Goal: Task Accomplishment & Management: Manage account settings

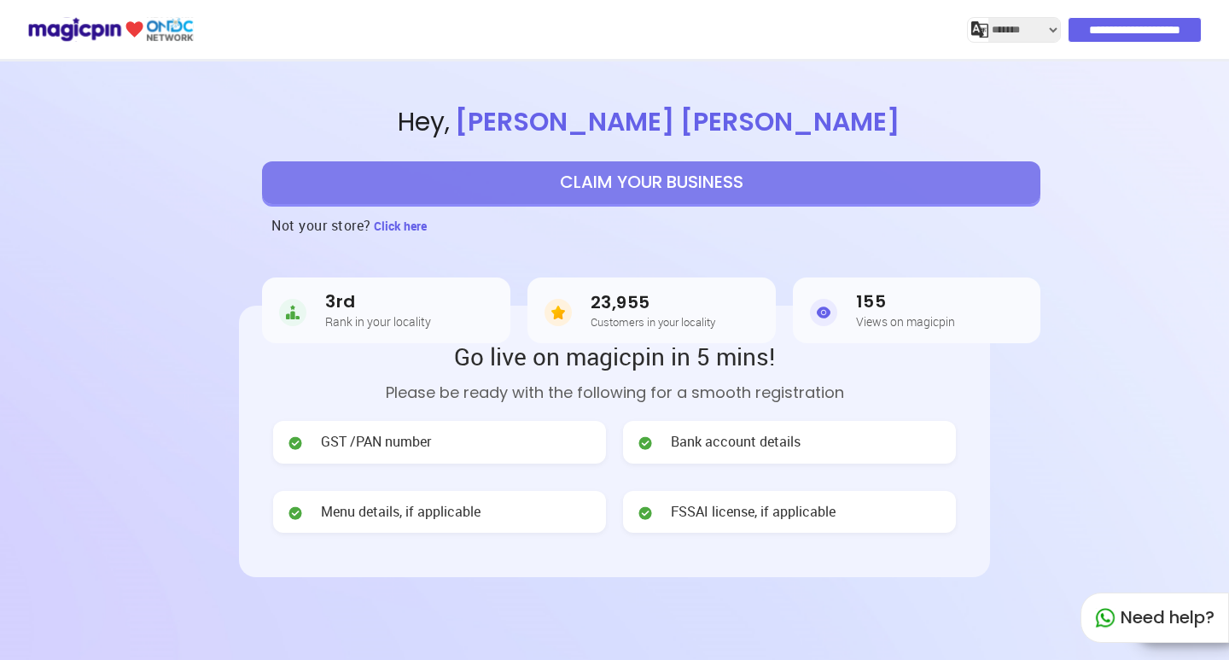
select select "*******"
click at [1133, 26] on input "**********" at bounding box center [1136, 30] width 132 height 24
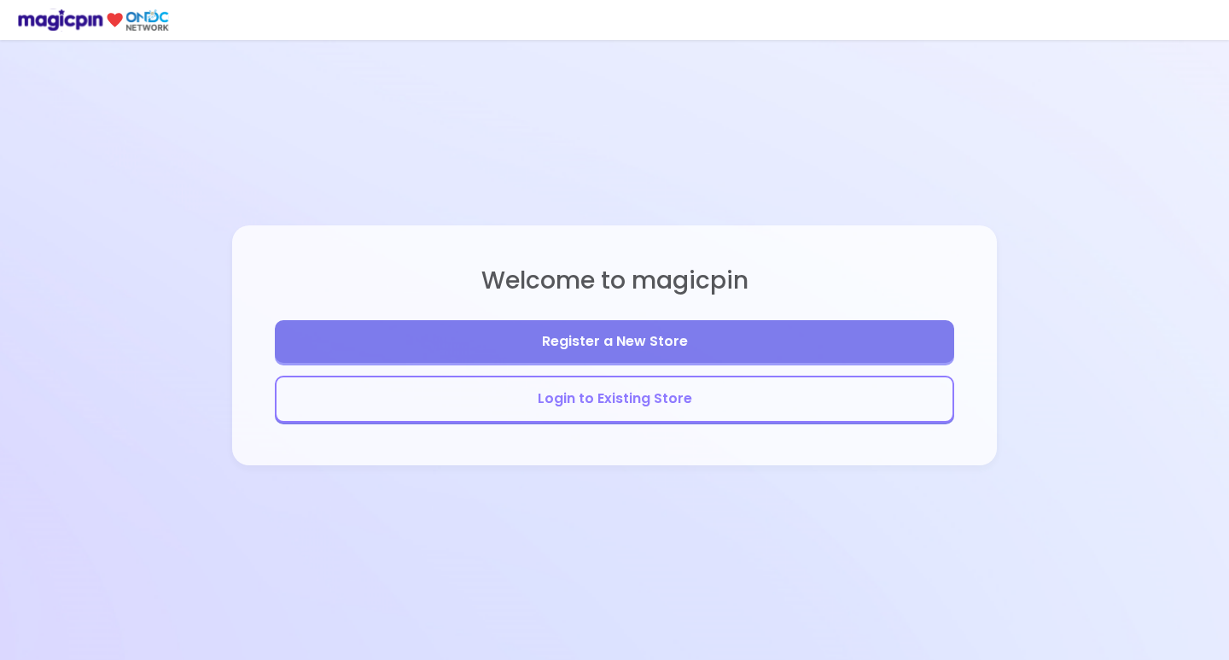
click at [711, 408] on button "Login to Existing Store" at bounding box center [614, 399] width 679 height 47
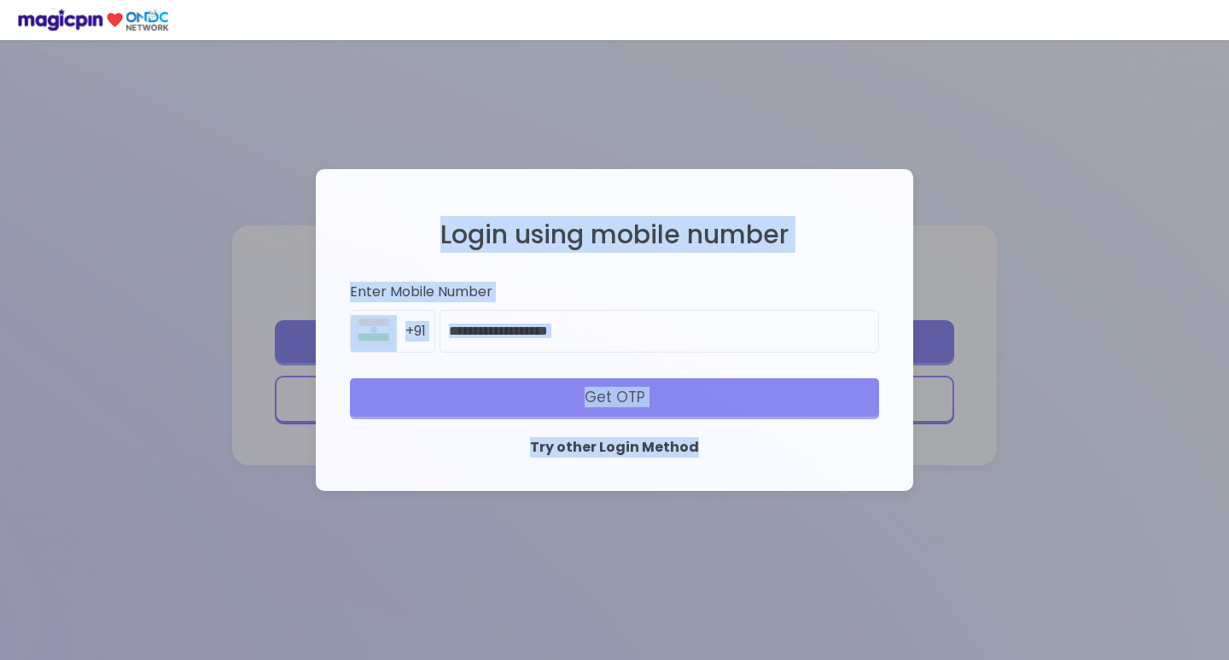
click at [711, 408] on div "Login using mobile number Enter Mobile Number +91 Get OTP Try other Login Method" at bounding box center [614, 330] width 563 height 289
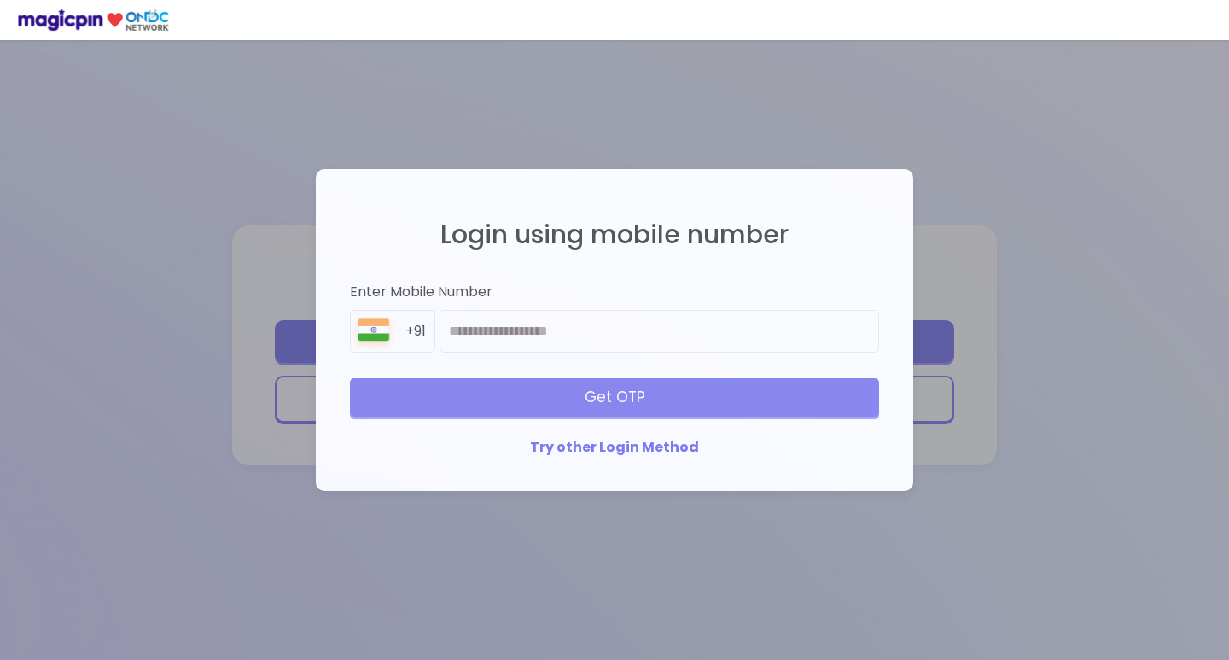
click at [579, 358] on div "Login using mobile number Enter Mobile Number +91 Get OTP Try other Login Method" at bounding box center [614, 330] width 563 height 289
click at [606, 351] on input "number" at bounding box center [660, 331] width 440 height 43
paste input "**********"
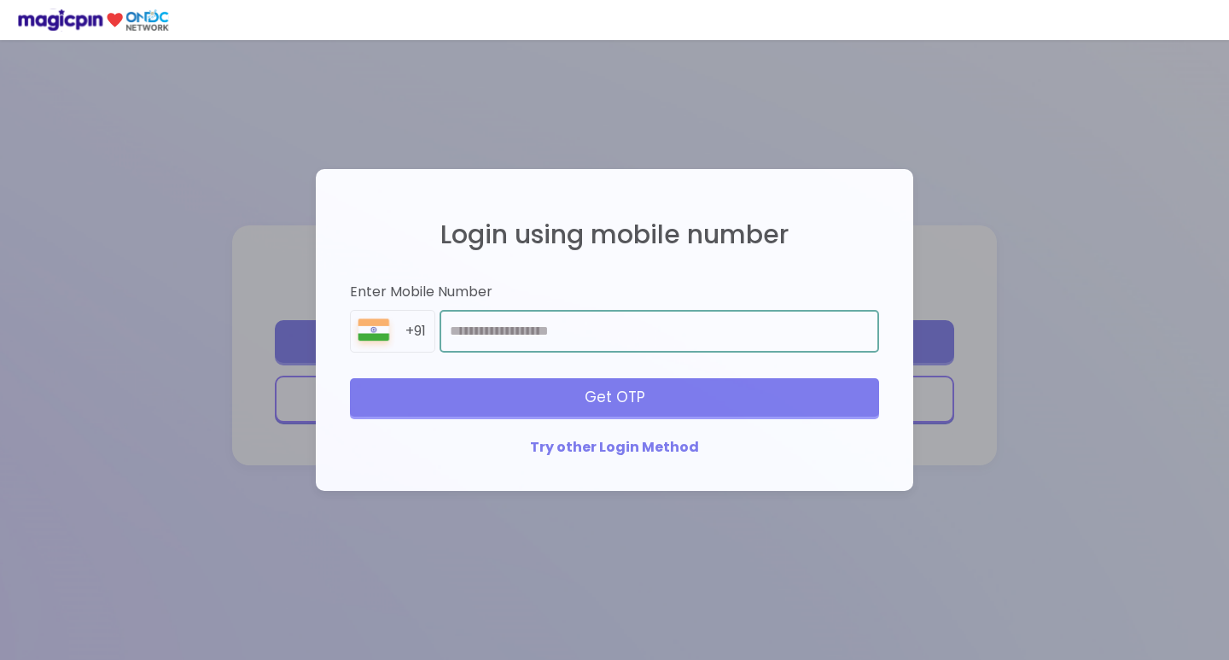
type input "**********"
click at [651, 385] on div "Get OTP" at bounding box center [614, 397] width 529 height 38
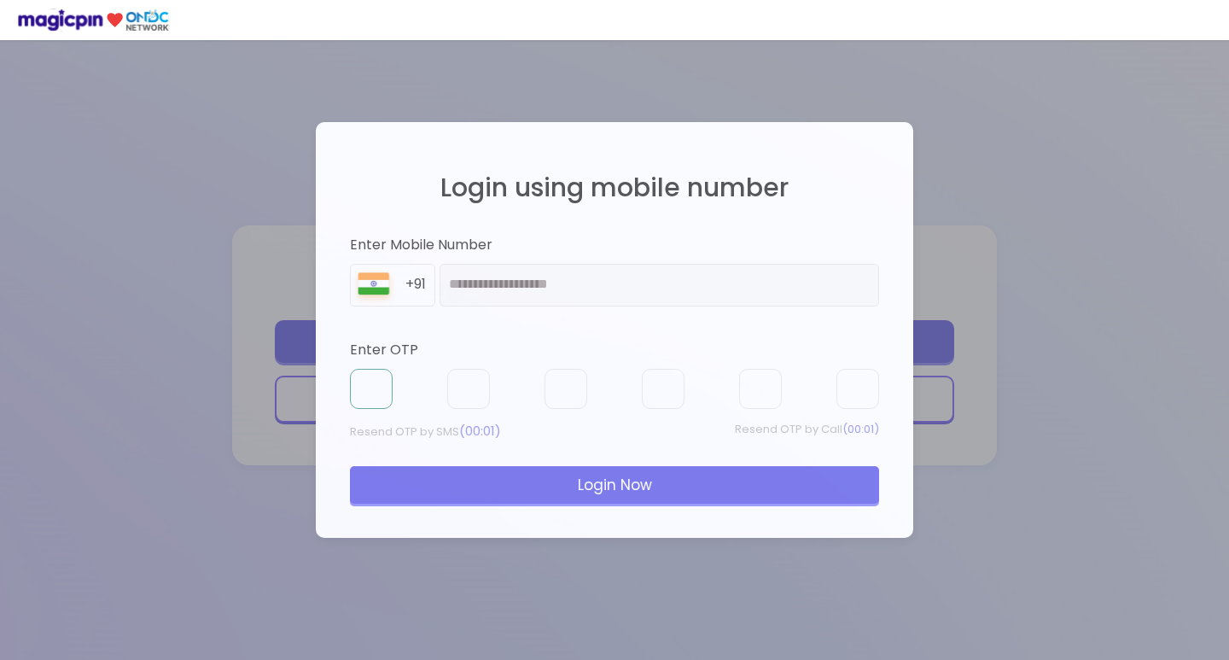
click at [374, 377] on input "text" at bounding box center [371, 389] width 43 height 41
click at [372, 396] on input "text" at bounding box center [371, 390] width 43 height 41
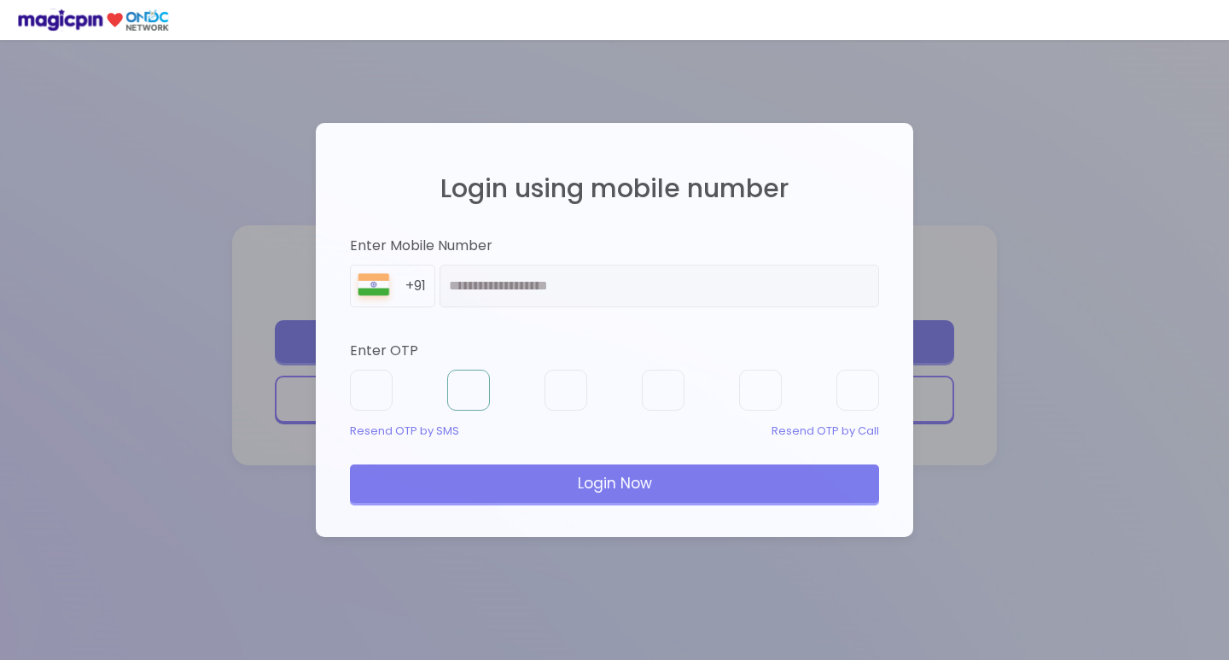
type input "*"
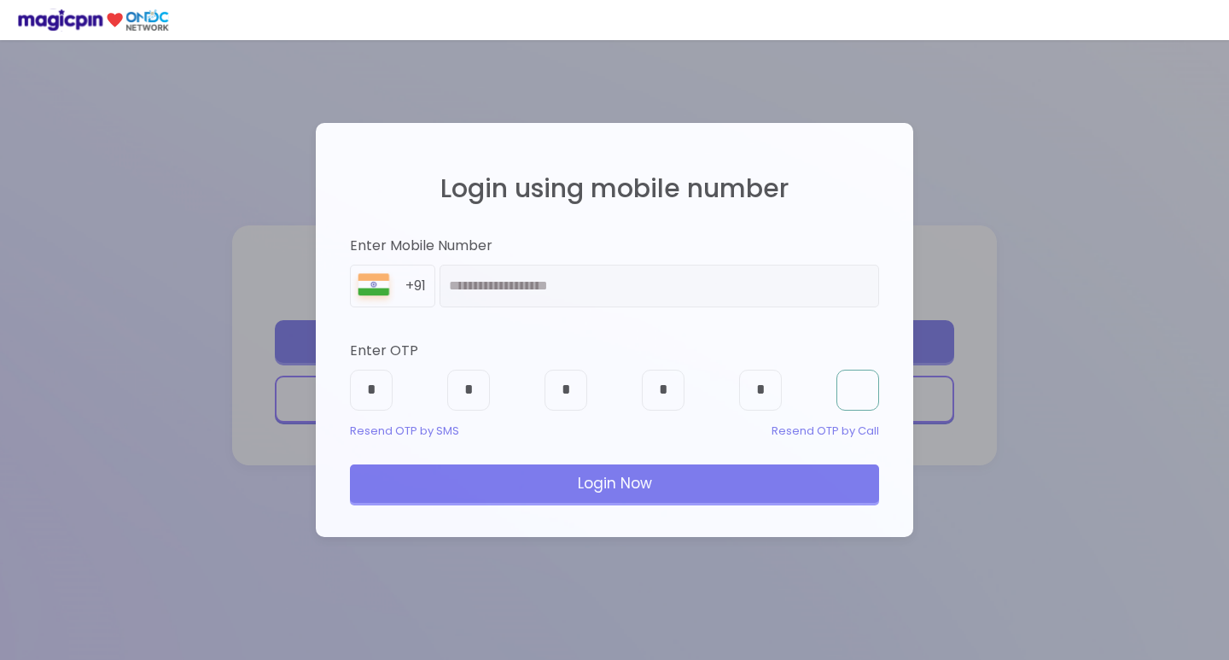
type input "*"
click at [428, 476] on div "Login Now" at bounding box center [614, 483] width 529 height 38
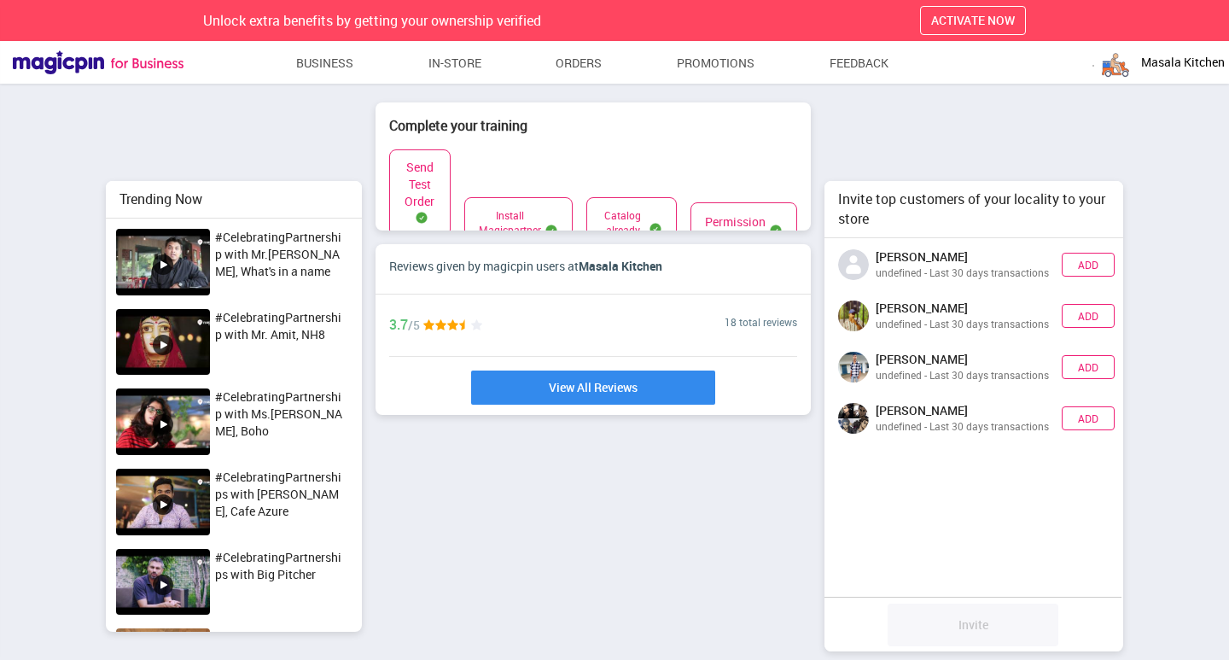
scroll to position [413, 311]
click at [349, 60] on link "Business" at bounding box center [325, 63] width 58 height 31
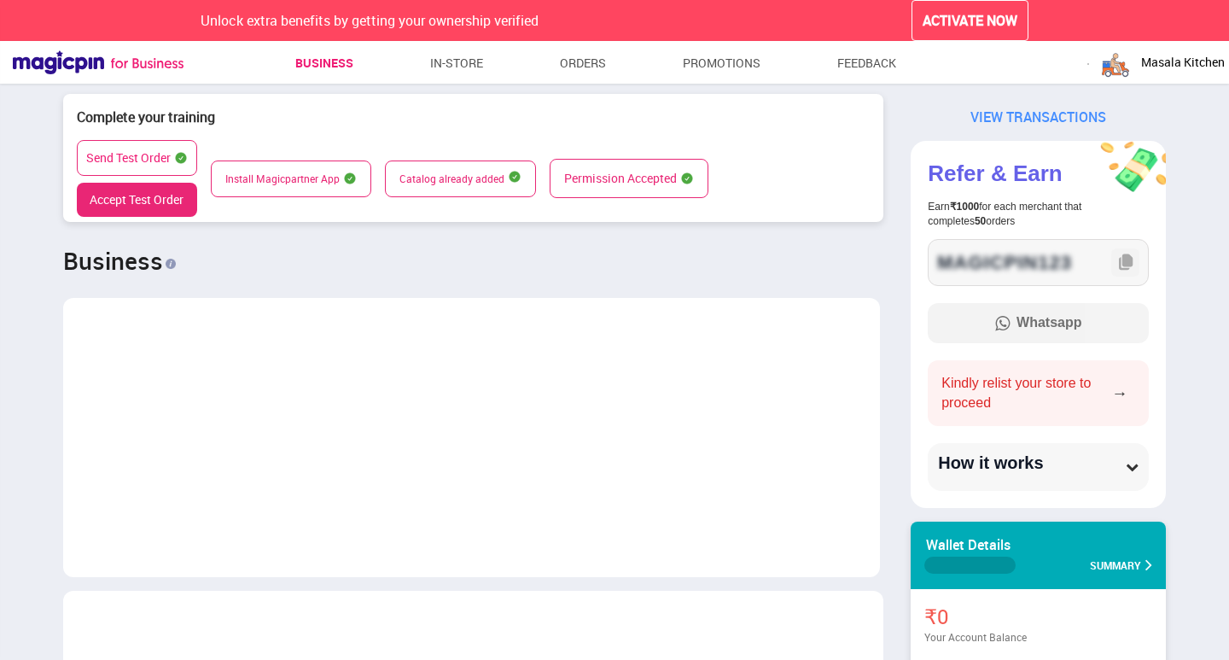
scroll to position [851431, 852711]
click at [166, 207] on button "Accept Test Order" at bounding box center [137, 200] width 120 height 34
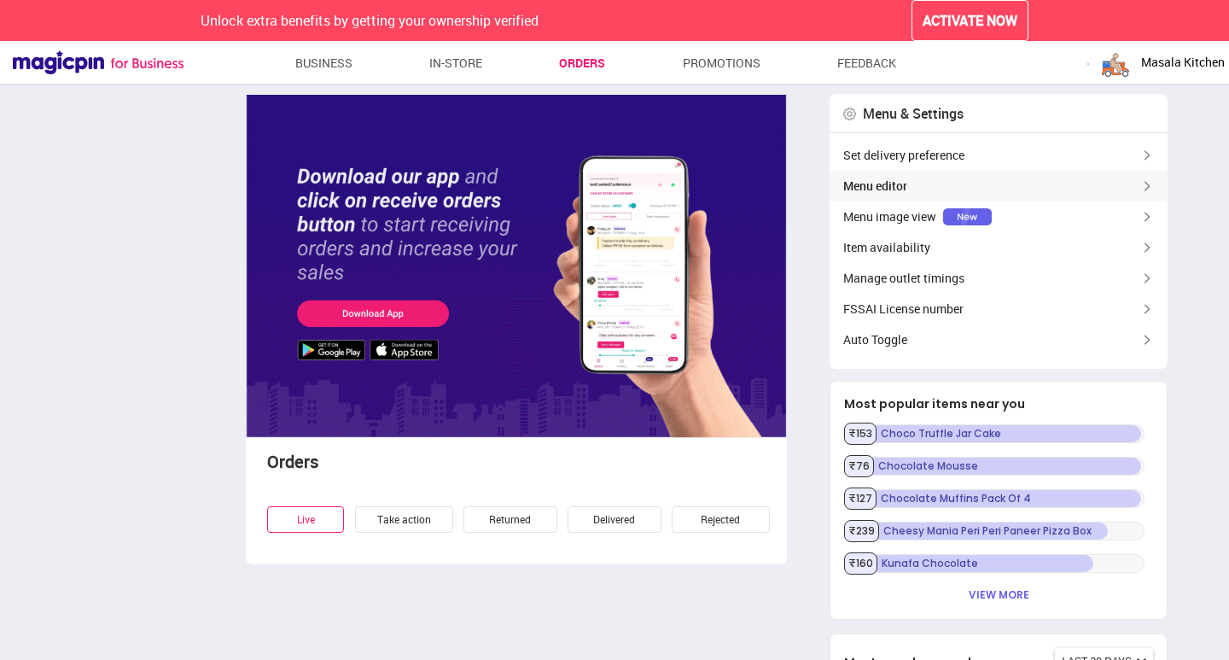
click at [891, 182] on div "Menu editor" at bounding box center [999, 186] width 338 height 31
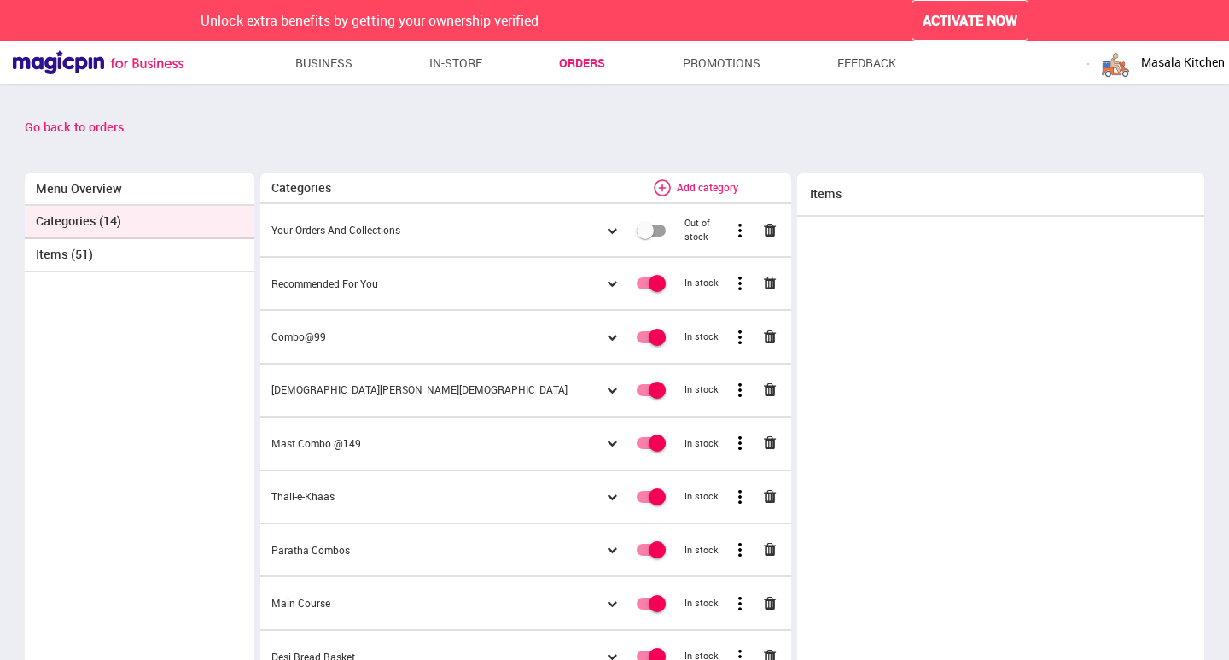
click at [1192, 75] on div "Masala Kitchen" at bounding box center [1162, 62] width 126 height 34
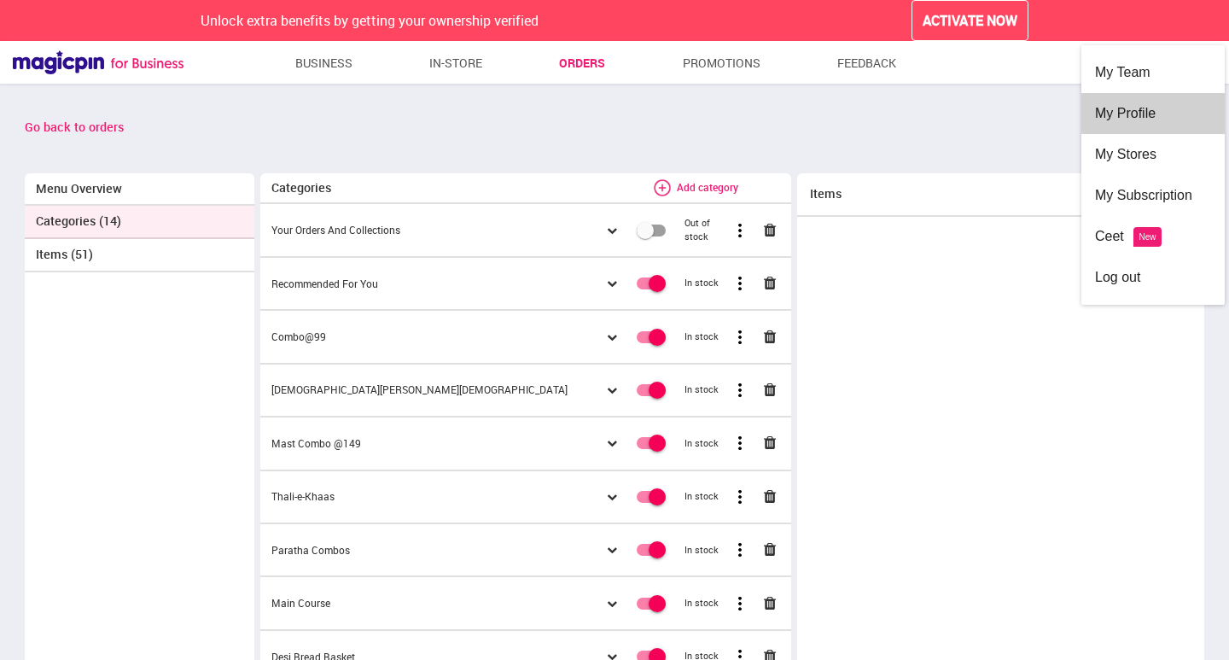
click at [1125, 125] on div "My Profile" at bounding box center [1153, 113] width 116 height 41
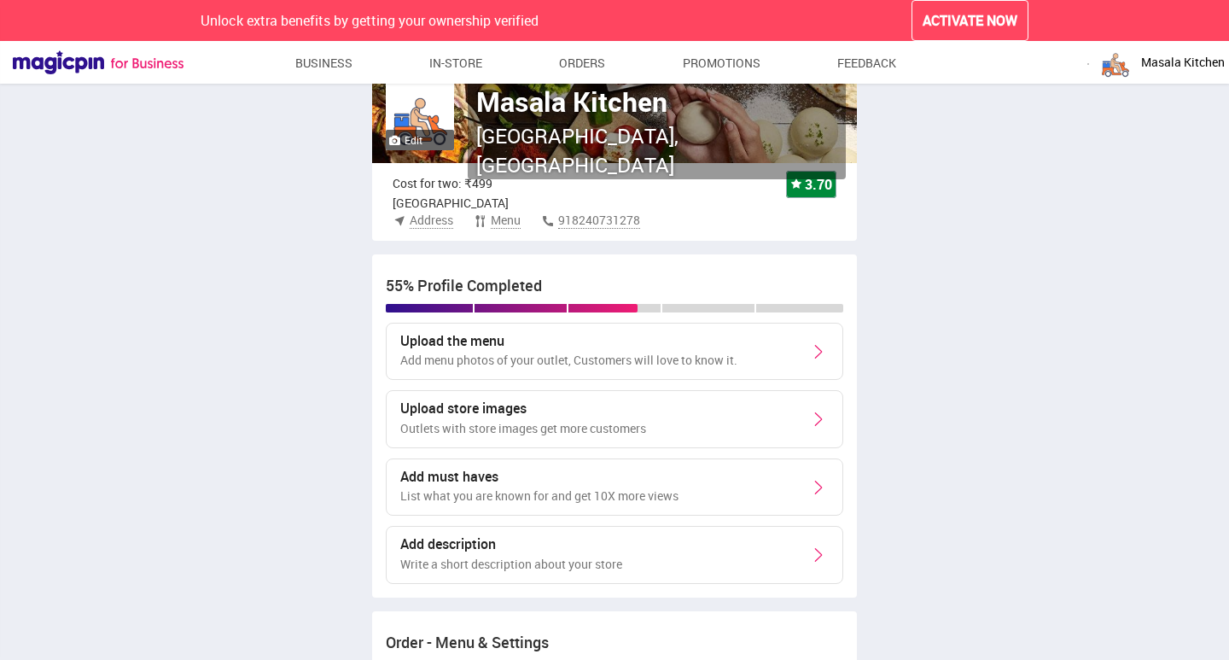
scroll to position [85, 0]
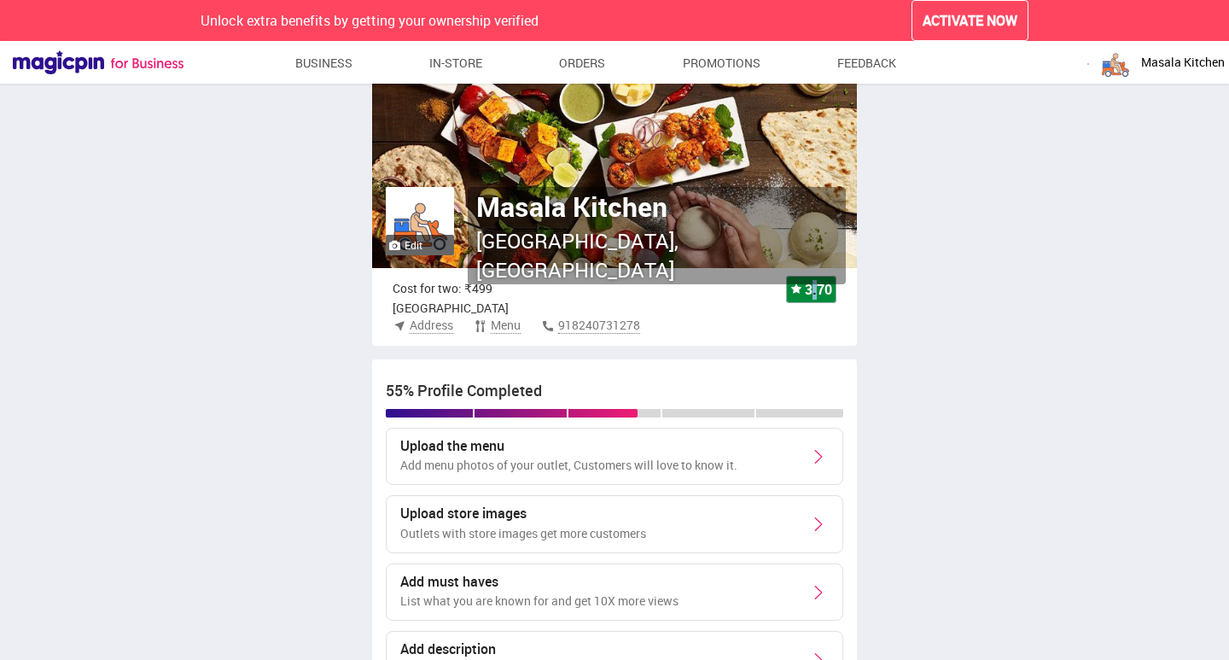
click at [820, 291] on div "3.70" at bounding box center [811, 289] width 50 height 27
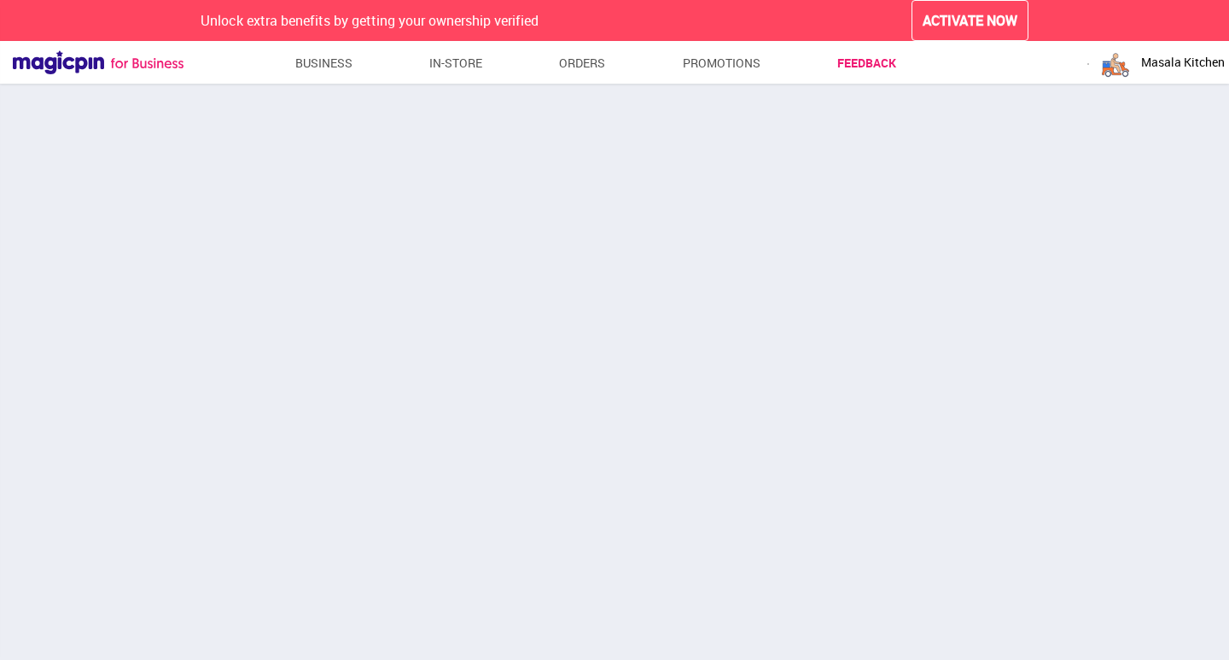
scroll to position [18, 0]
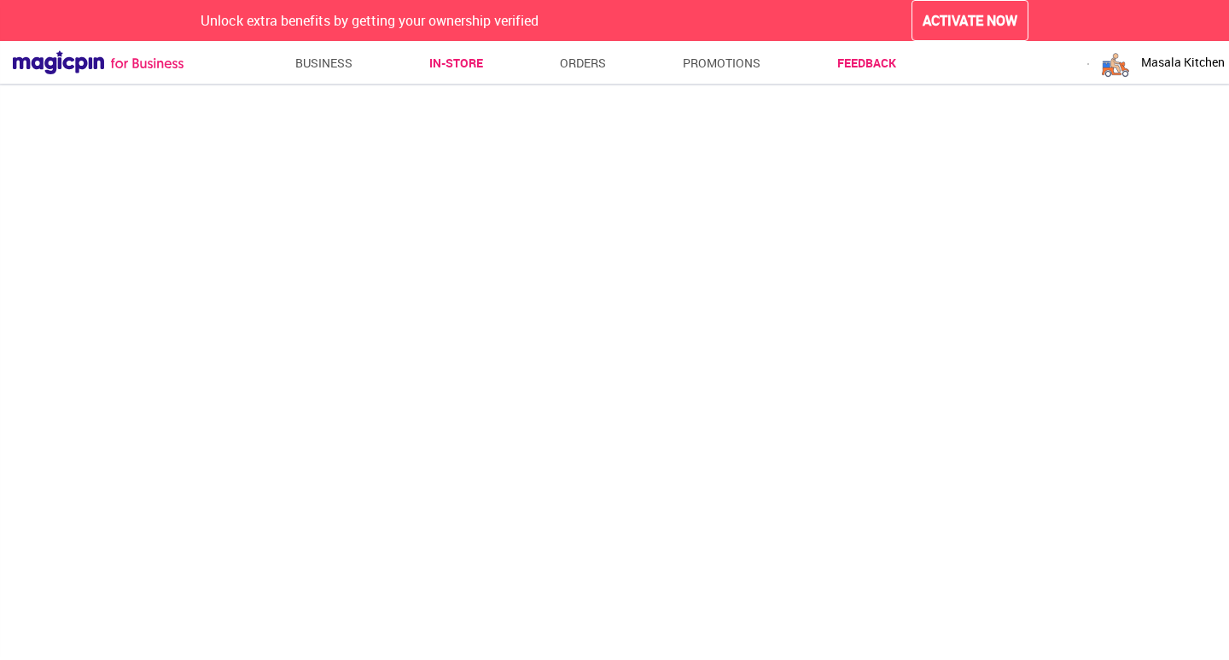
click at [443, 59] on link "In-store" at bounding box center [456, 63] width 54 height 31
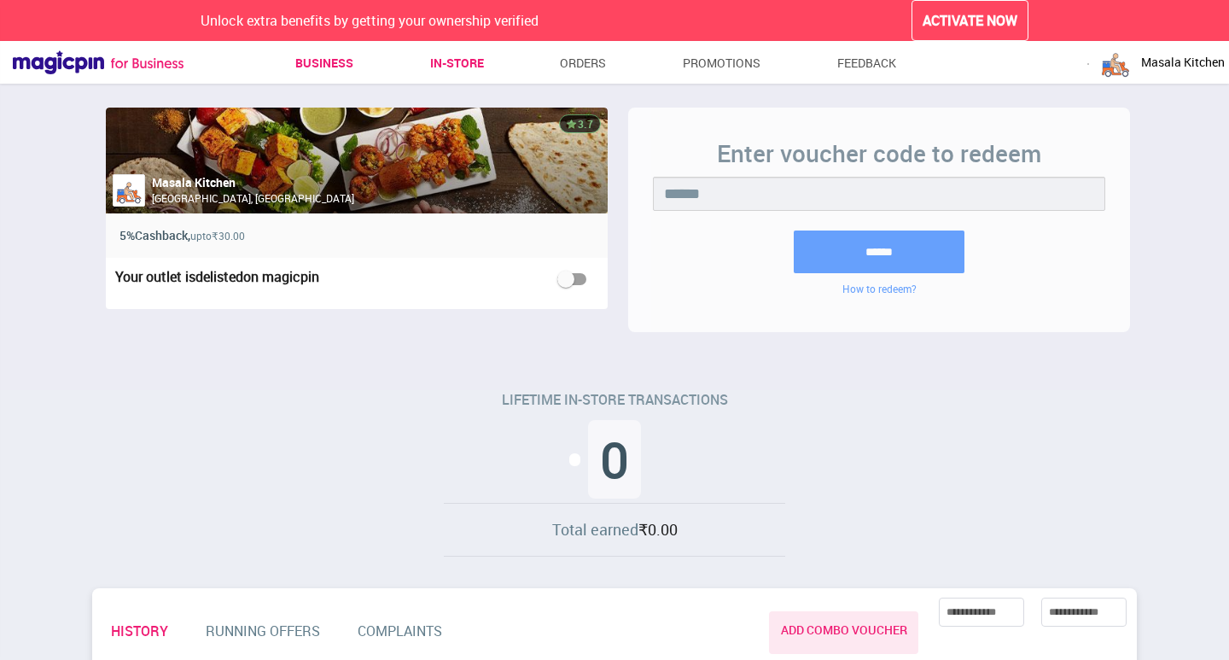
click at [342, 72] on link "Business" at bounding box center [324, 63] width 58 height 31
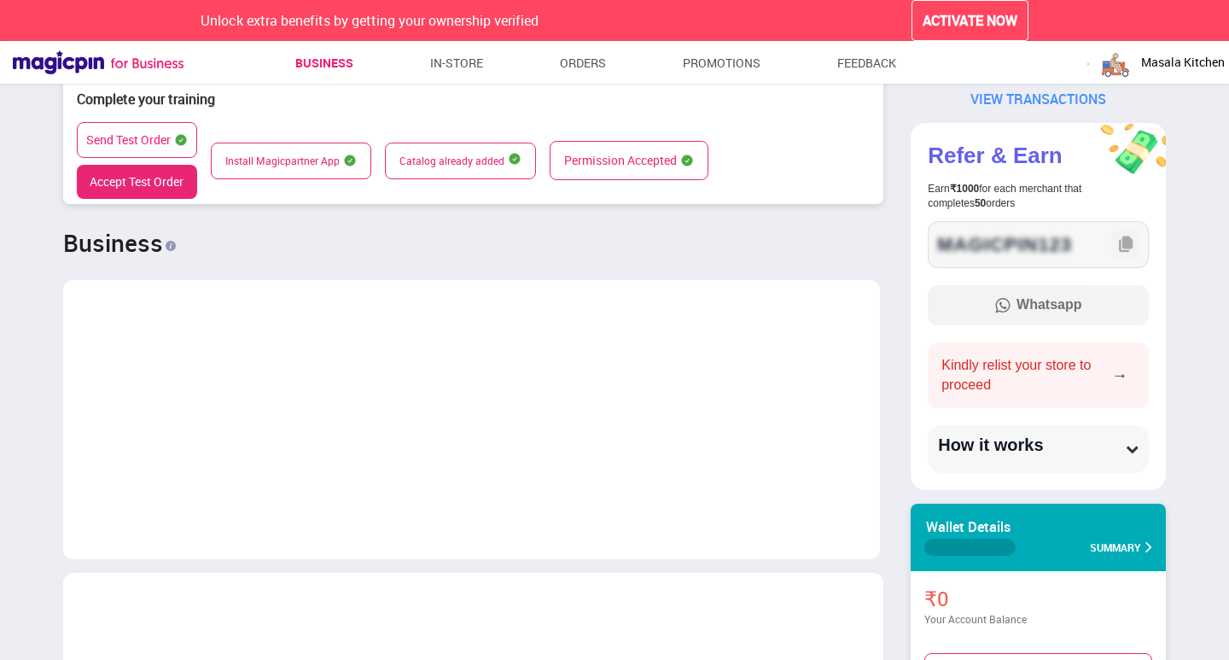
scroll to position [851567, 852711]
click at [1125, 374] on div "→" at bounding box center [1123, 376] width 24 height 24
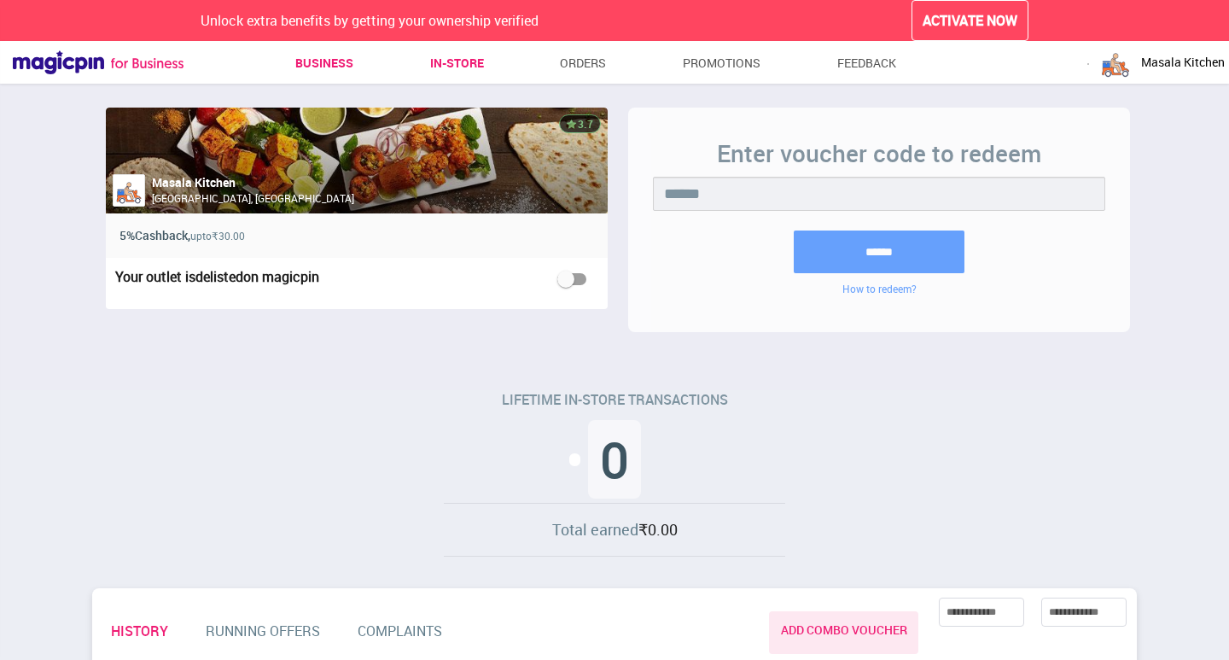
click at [312, 59] on link "Business" at bounding box center [324, 63] width 58 height 31
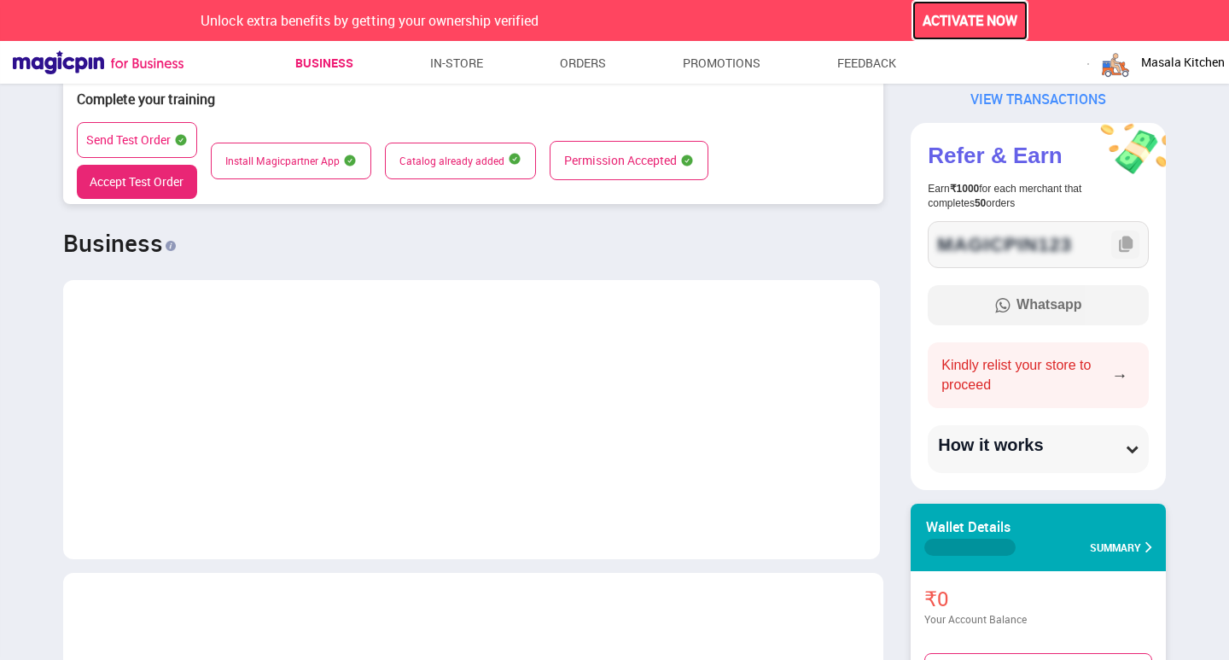
click at [935, 22] on span "ACTIVATE NOW" at bounding box center [970, 21] width 95 height 20
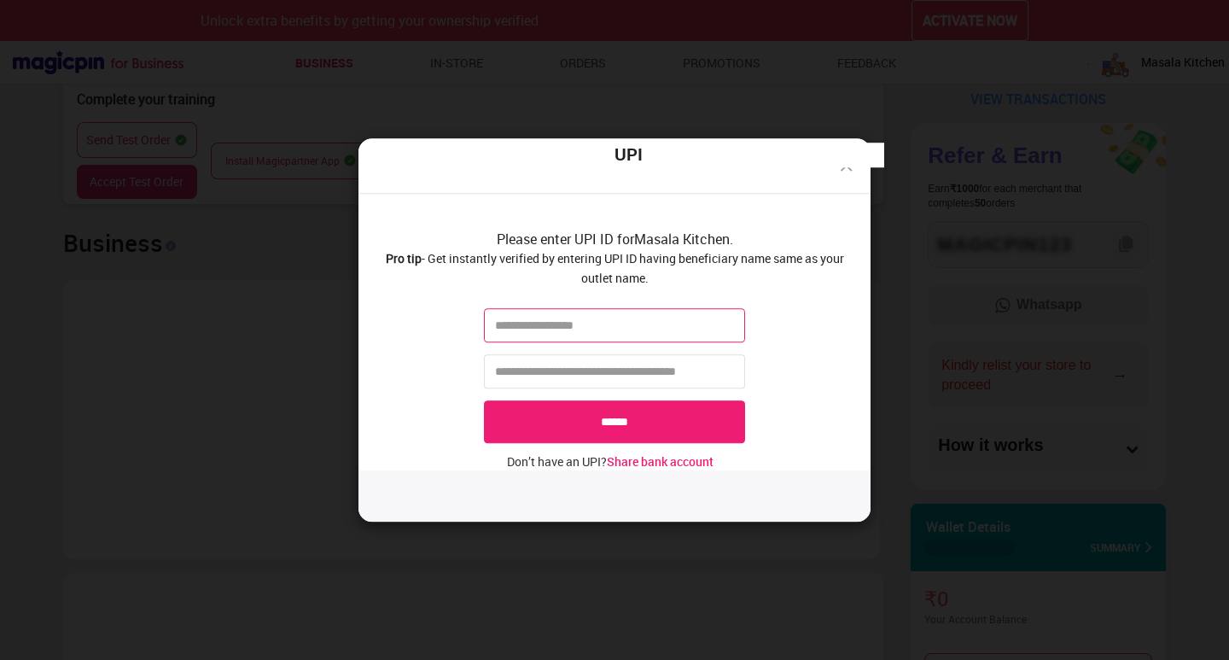
click at [545, 318] on input "text" at bounding box center [614, 325] width 261 height 34
click at [574, 355] on input "tel" at bounding box center [614, 371] width 261 height 34
click at [570, 323] on input "text" at bounding box center [614, 325] width 261 height 34
click at [644, 318] on input "text" at bounding box center [614, 325] width 261 height 34
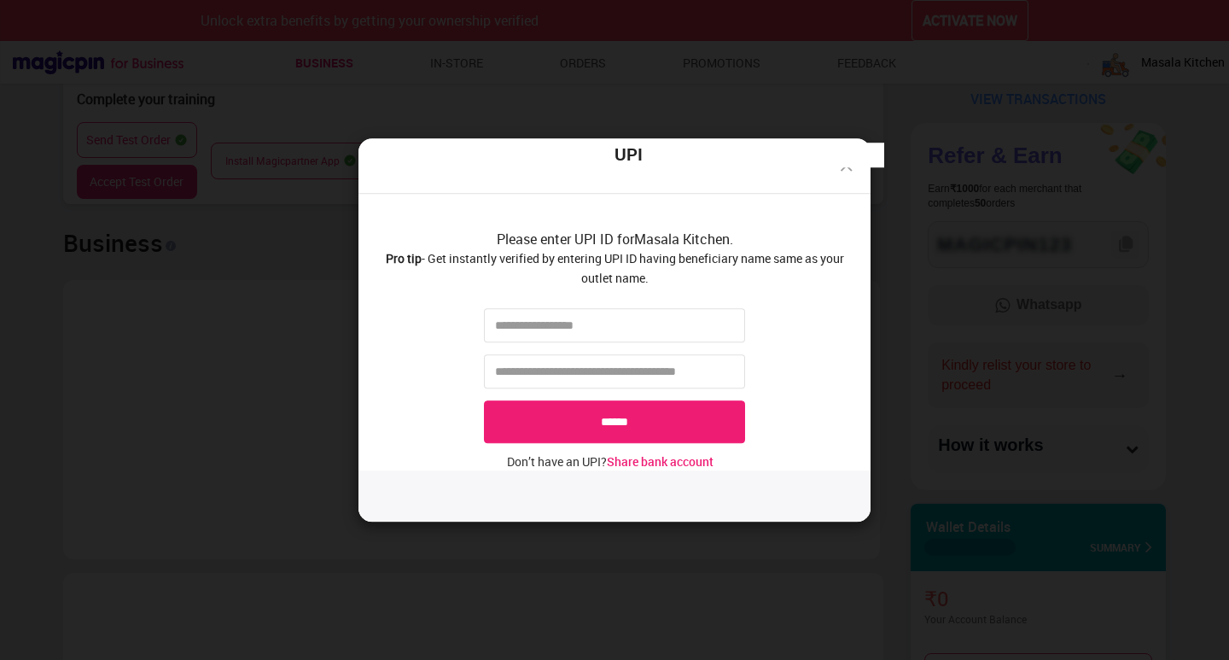
click at [853, 164] on div "UPI" at bounding box center [628, 155] width 512 height 25
click at [848, 170] on img at bounding box center [846, 165] width 20 height 20
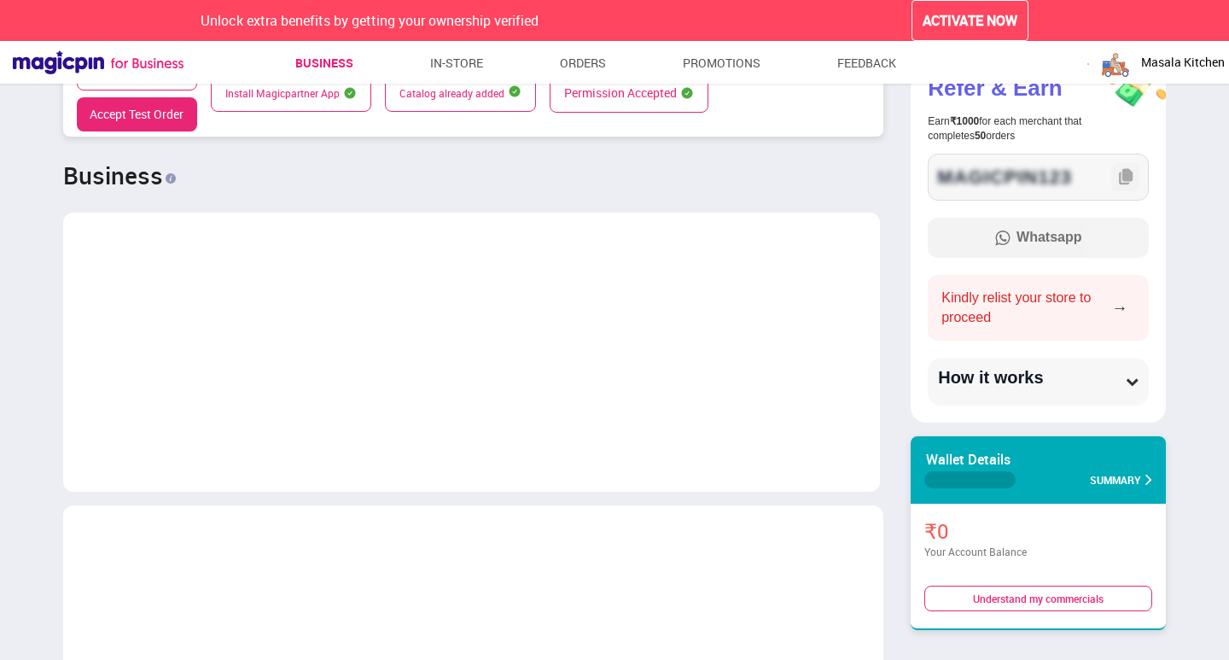
click at [1052, 604] on div "Understand my commercials" at bounding box center [1038, 599] width 228 height 26
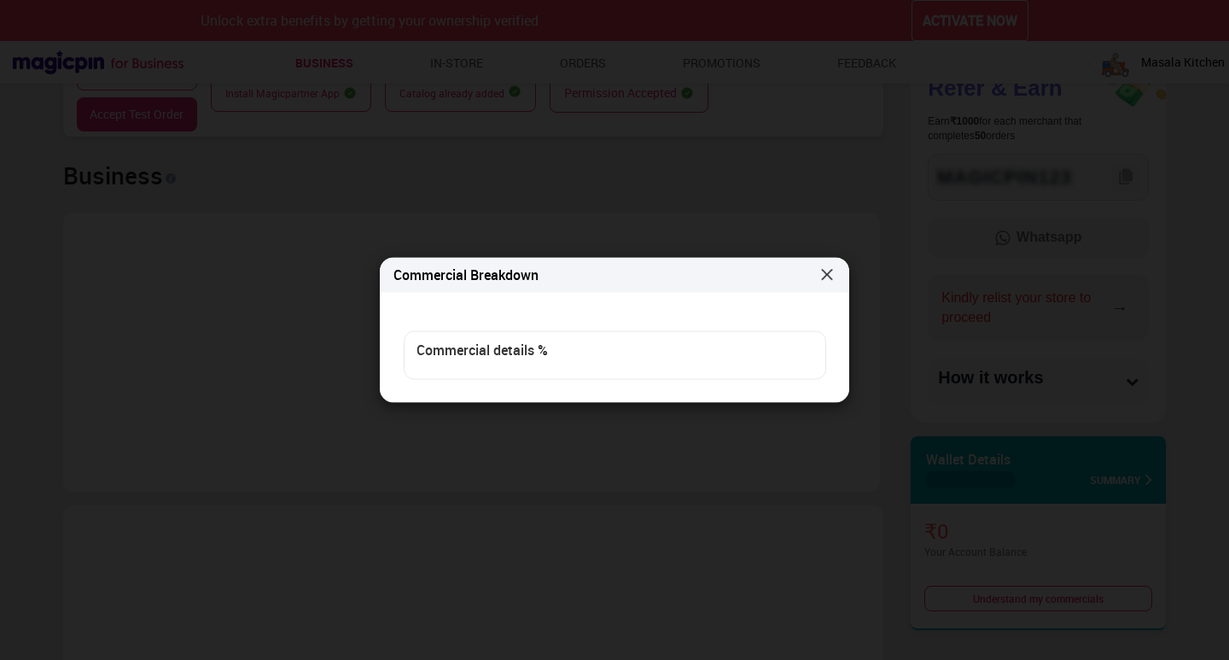
click at [536, 354] on div "Commercial details %" at bounding box center [614, 351] width 395 height 20
click at [827, 277] on img at bounding box center [827, 273] width 17 height 17
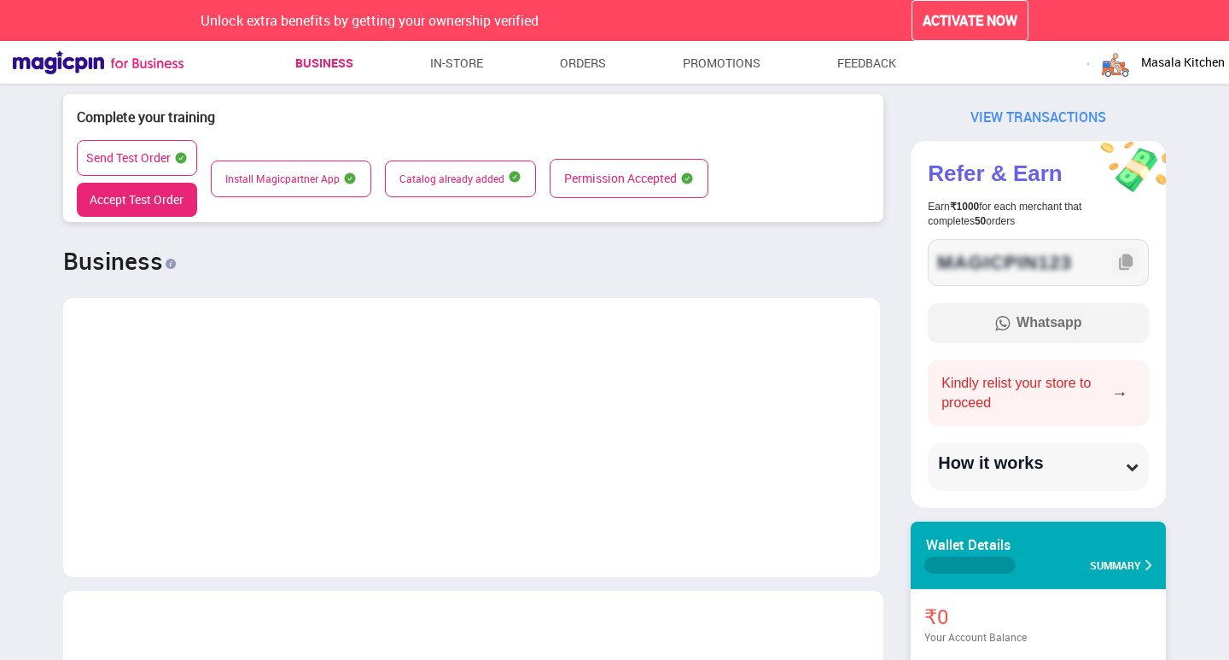
click at [1174, 61] on span "Masala Kitchen" at bounding box center [1183, 62] width 84 height 17
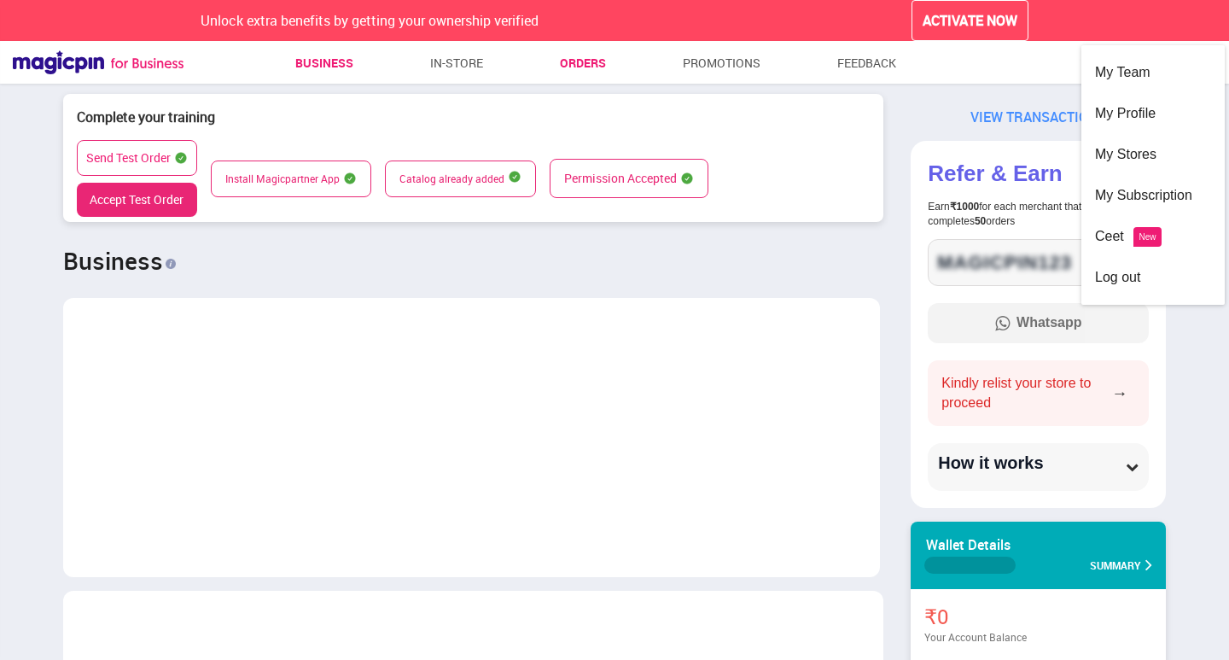
click at [596, 61] on link "Orders" at bounding box center [583, 63] width 46 height 31
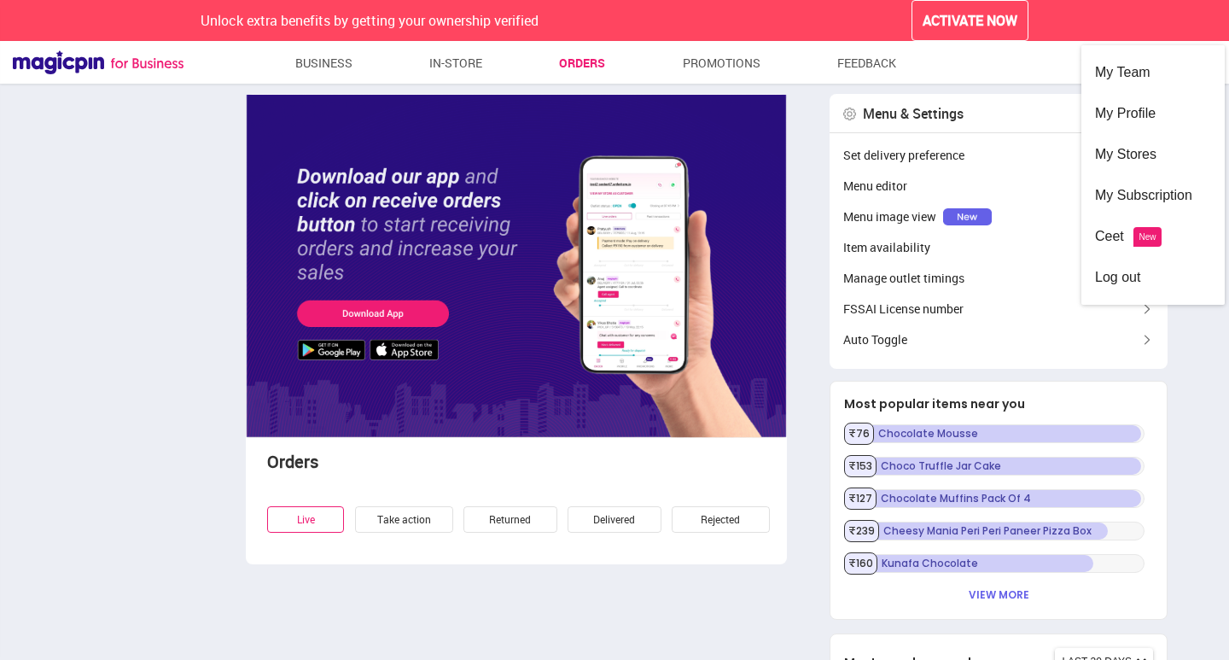
click at [137, 188] on main "Orders Live Take action Returned Delivered Rejected Menu & Settings Set deliver…" at bounding box center [614, 391] width 1229 height 594
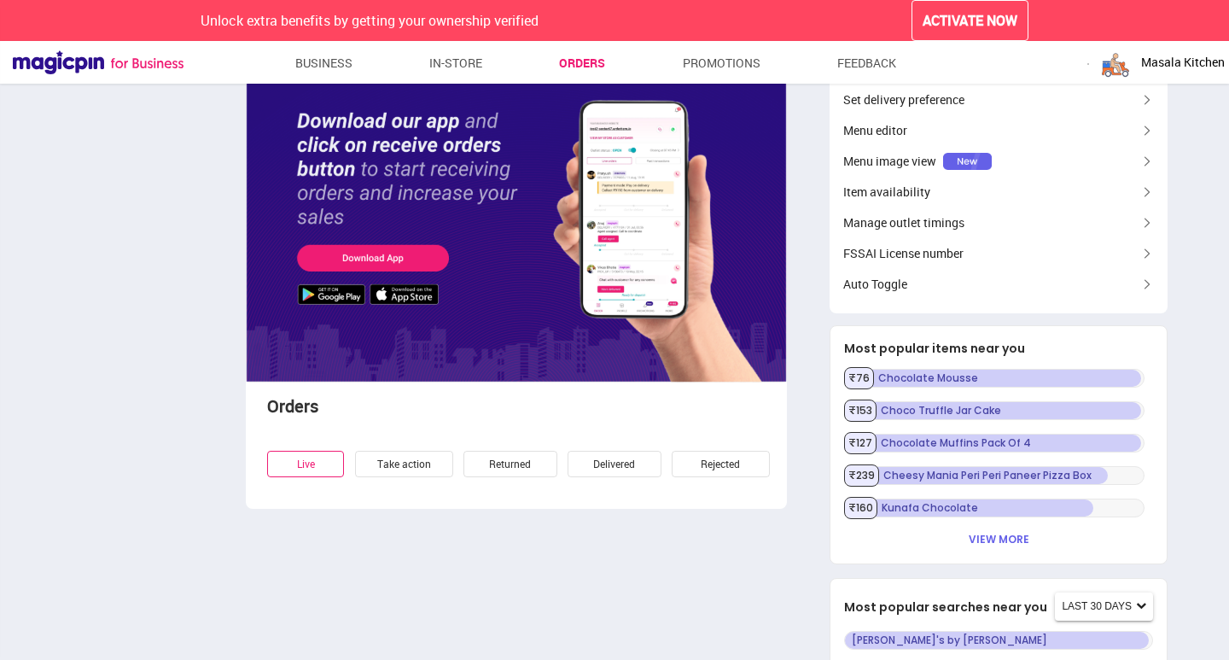
scroll to position [85, 0]
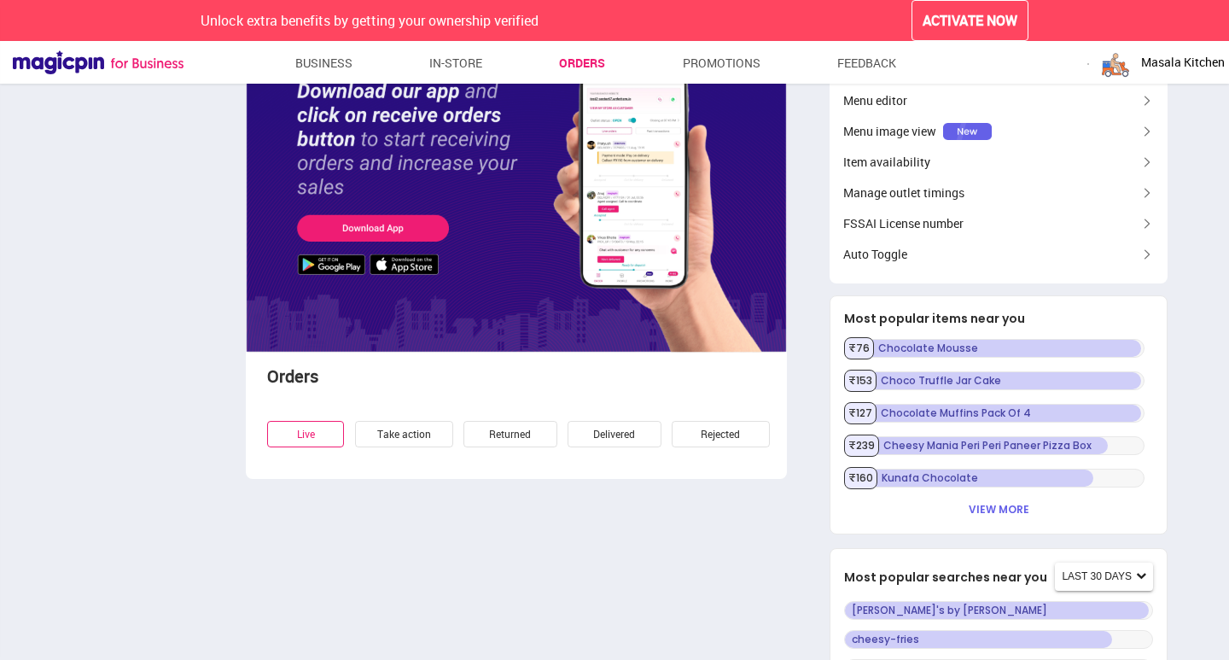
click at [431, 431] on div "Take action" at bounding box center [404, 434] width 98 height 26
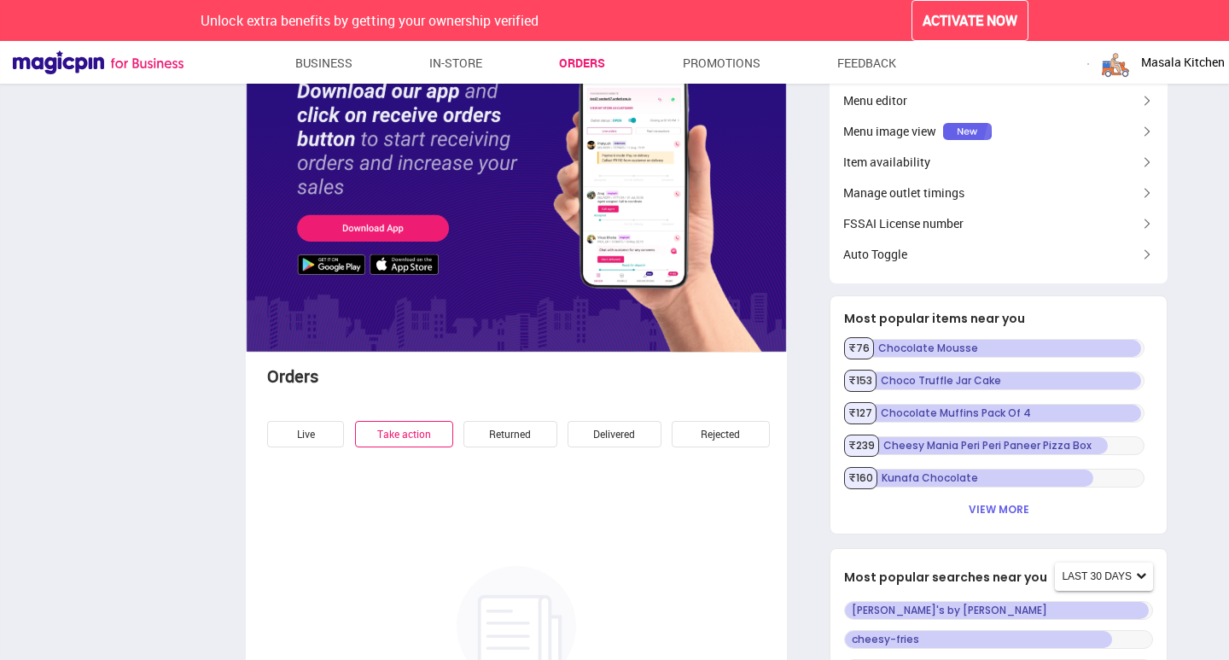
click at [507, 431] on div "Returned" at bounding box center [510, 434] width 94 height 26
click at [303, 428] on div "Live" at bounding box center [305, 434] width 77 height 26
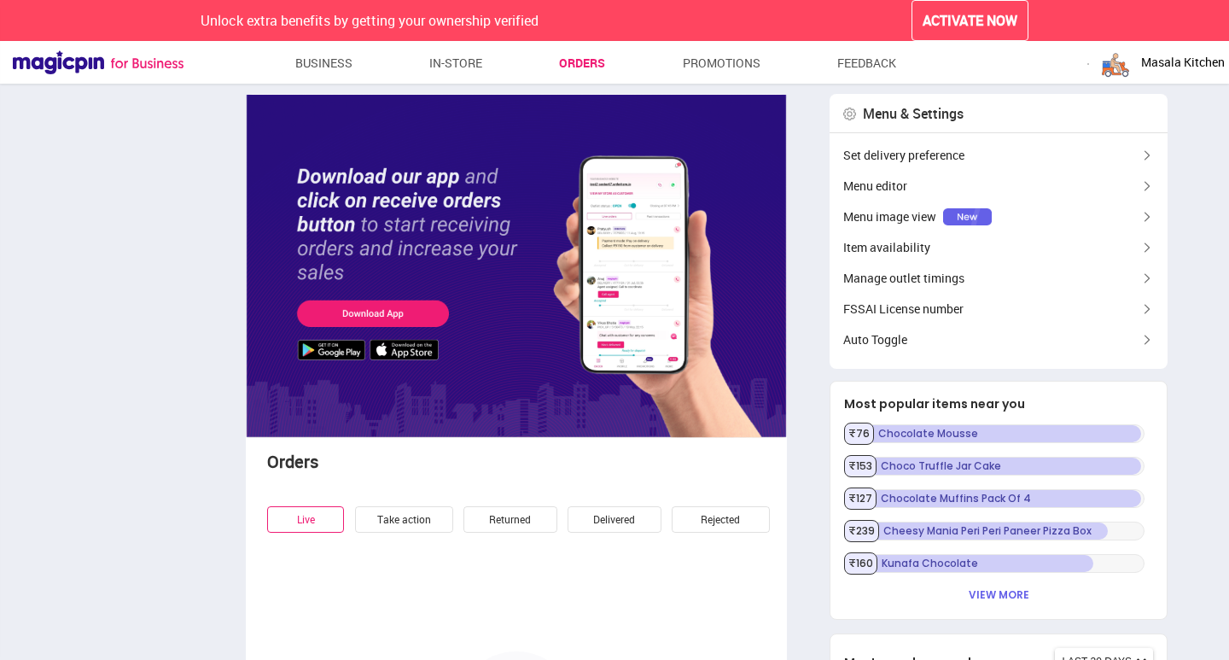
click at [1151, 55] on span "Masala Kitchen" at bounding box center [1183, 62] width 84 height 17
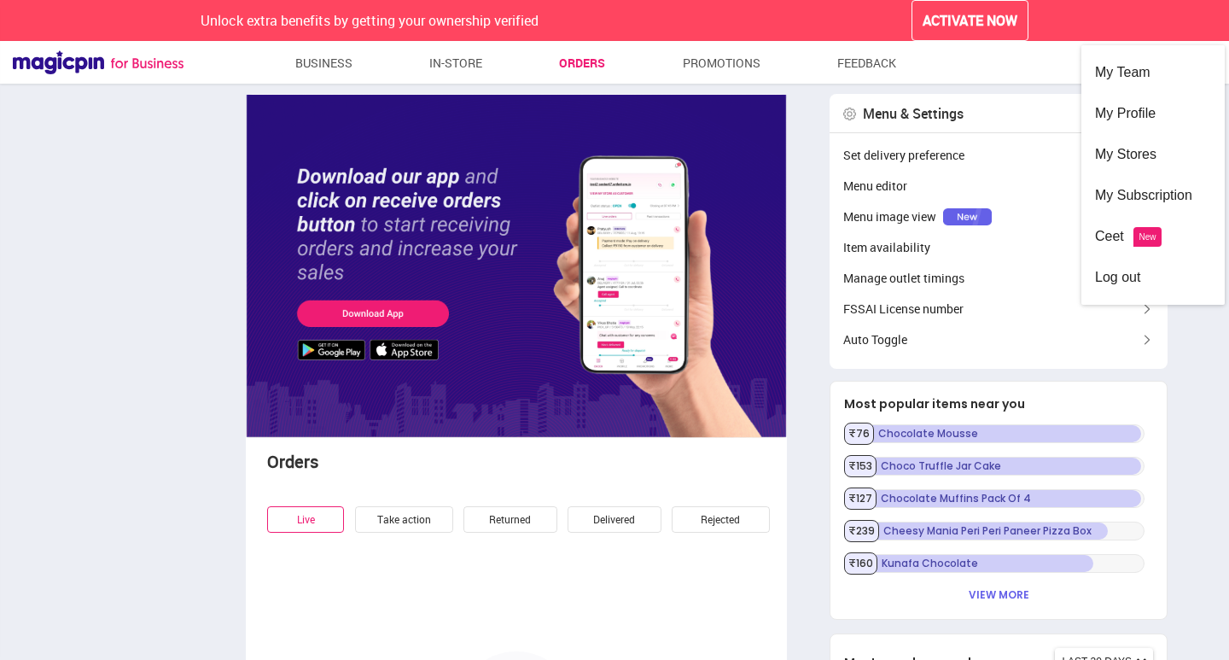
click at [934, 110] on div "Menu & Settings" at bounding box center [913, 114] width 101 height 20
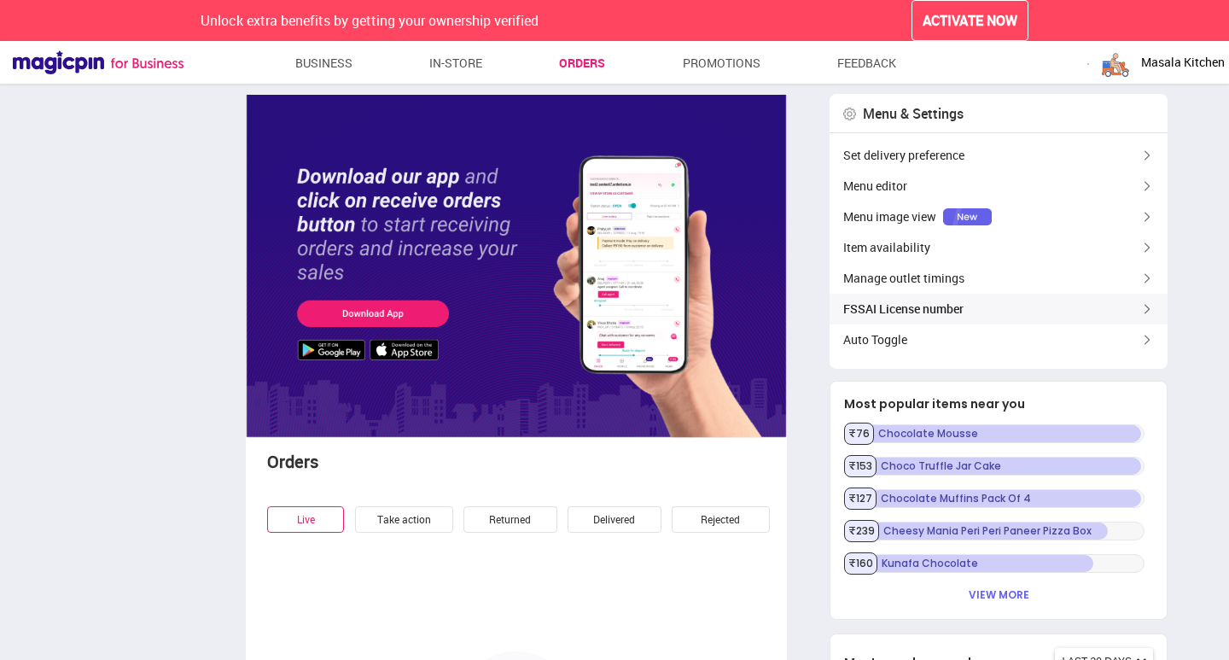
click at [901, 297] on div "FSSAI License number" at bounding box center [999, 309] width 338 height 31
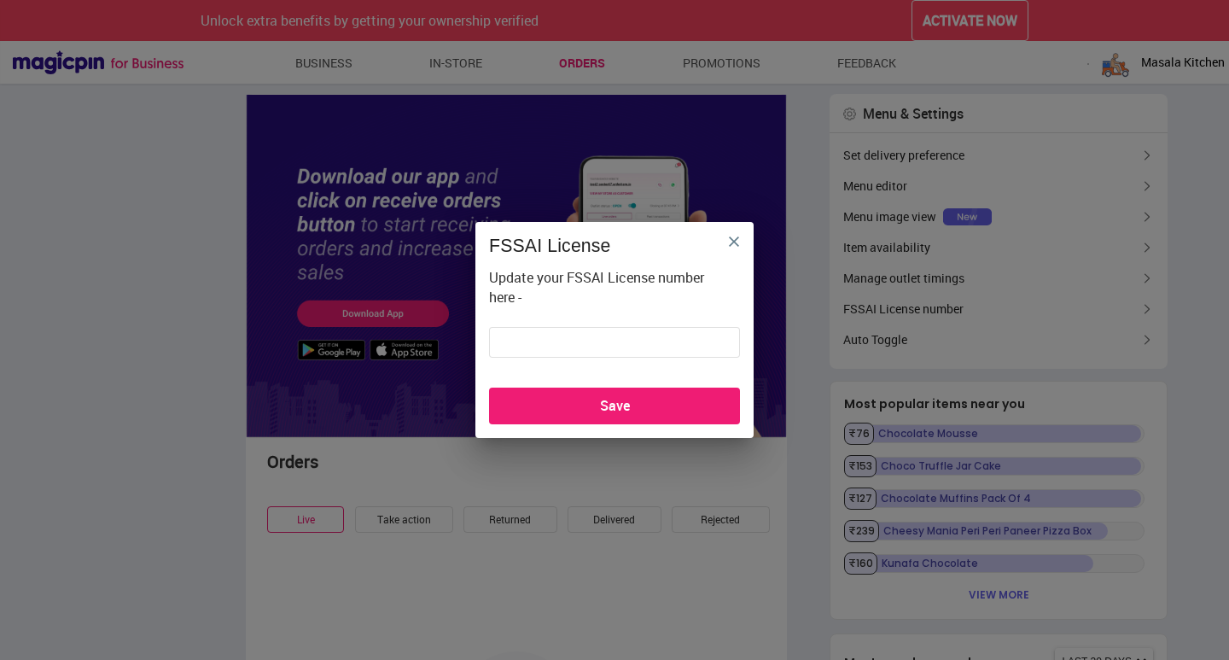
click at [738, 244] on img "close" at bounding box center [734, 241] width 10 height 10
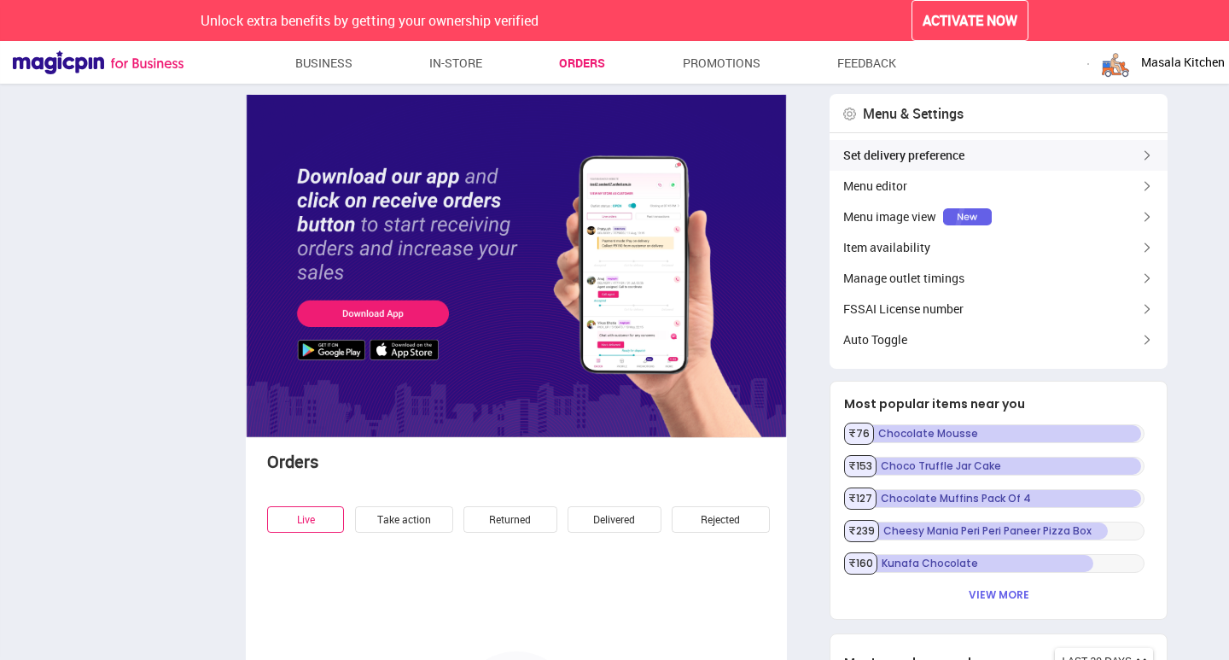
click at [875, 157] on div "Set delivery preference" at bounding box center [999, 155] width 338 height 31
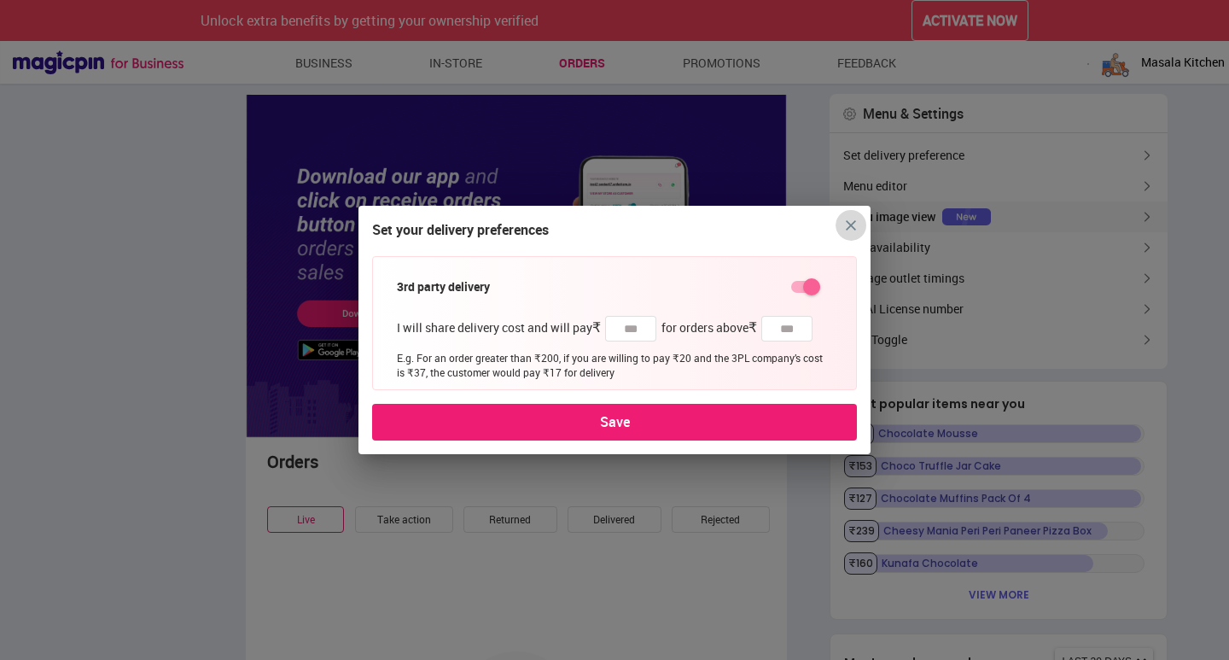
click at [845, 218] on button "close" at bounding box center [851, 225] width 31 height 31
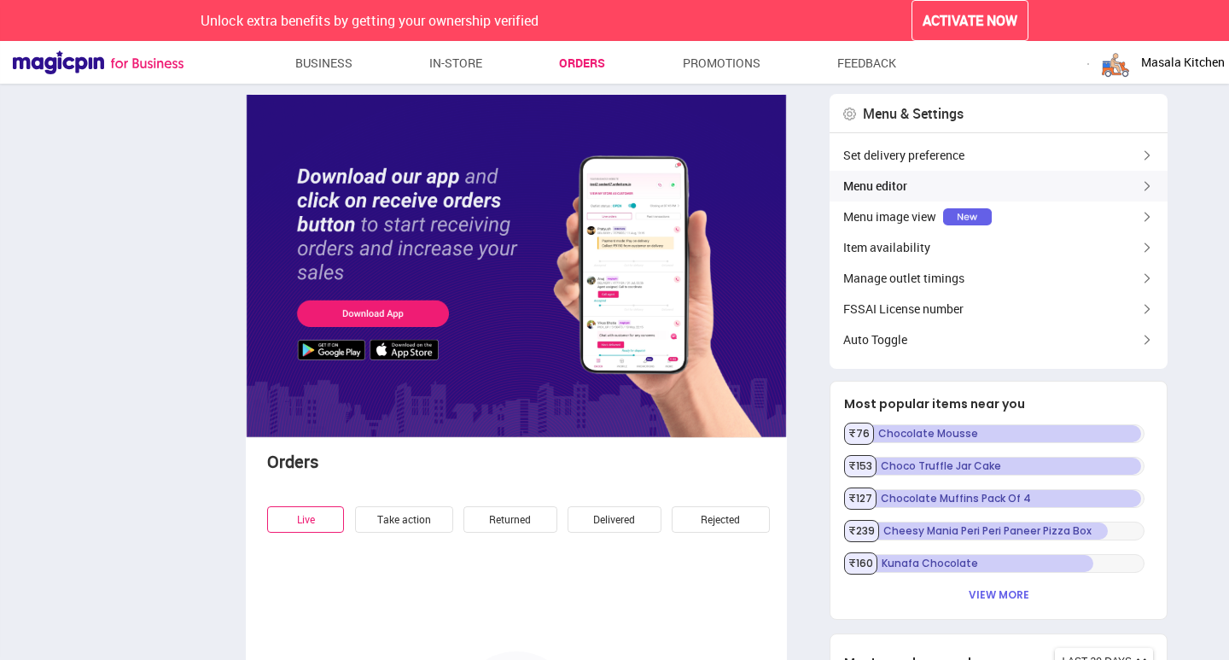
click at [900, 183] on div "Menu editor" at bounding box center [999, 186] width 338 height 31
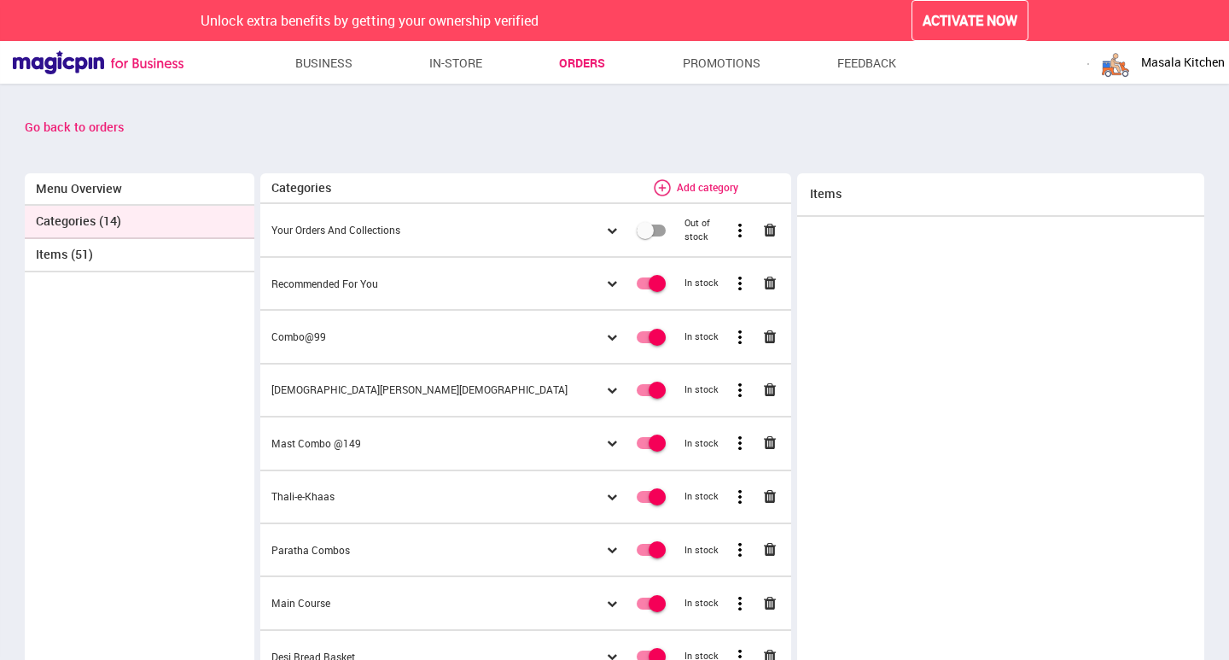
click at [589, 73] on link "Orders" at bounding box center [582, 63] width 46 height 31
click at [592, 64] on link "Orders" at bounding box center [582, 63] width 46 height 31
click at [304, 61] on link "Business" at bounding box center [324, 63] width 58 height 31
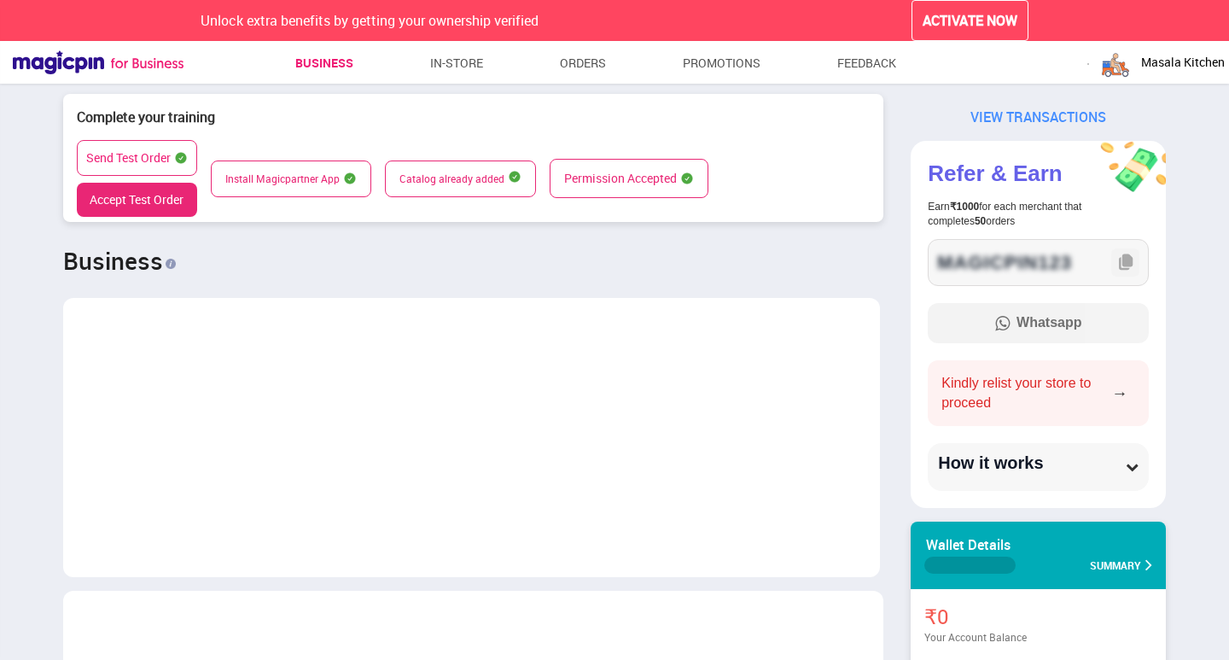
scroll to position [851560, 852711]
click at [146, 201] on button "Accept Test Order" at bounding box center [137, 200] width 120 height 34
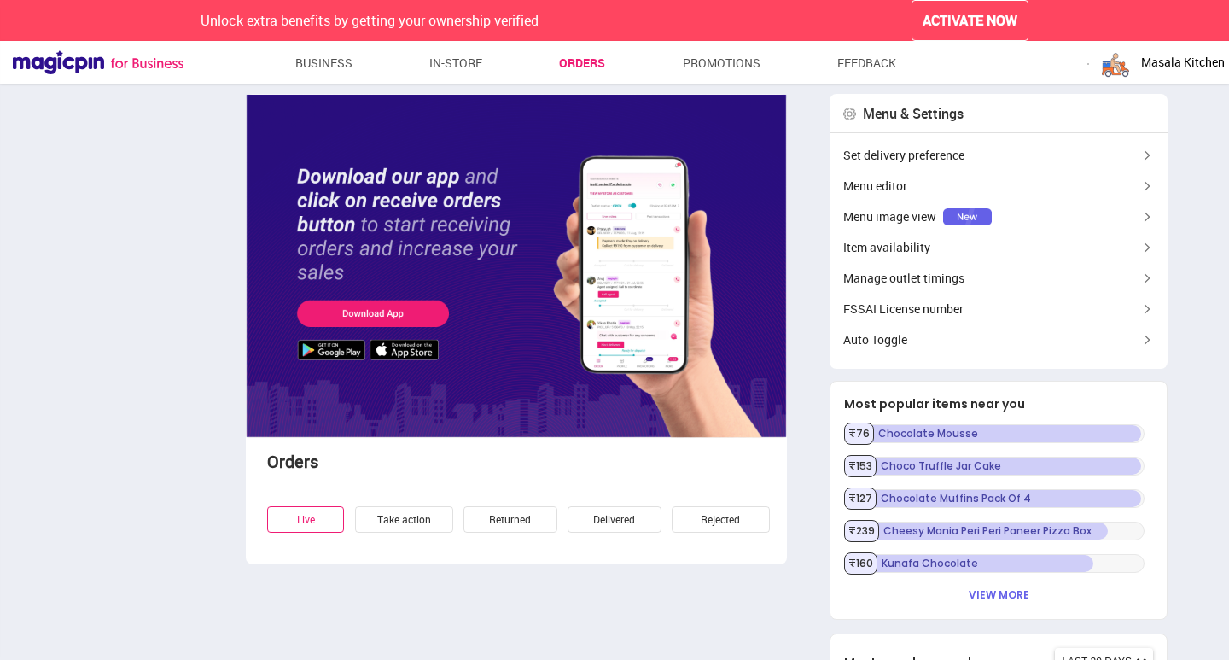
click at [370, 510] on div "Take action" at bounding box center [404, 519] width 98 height 26
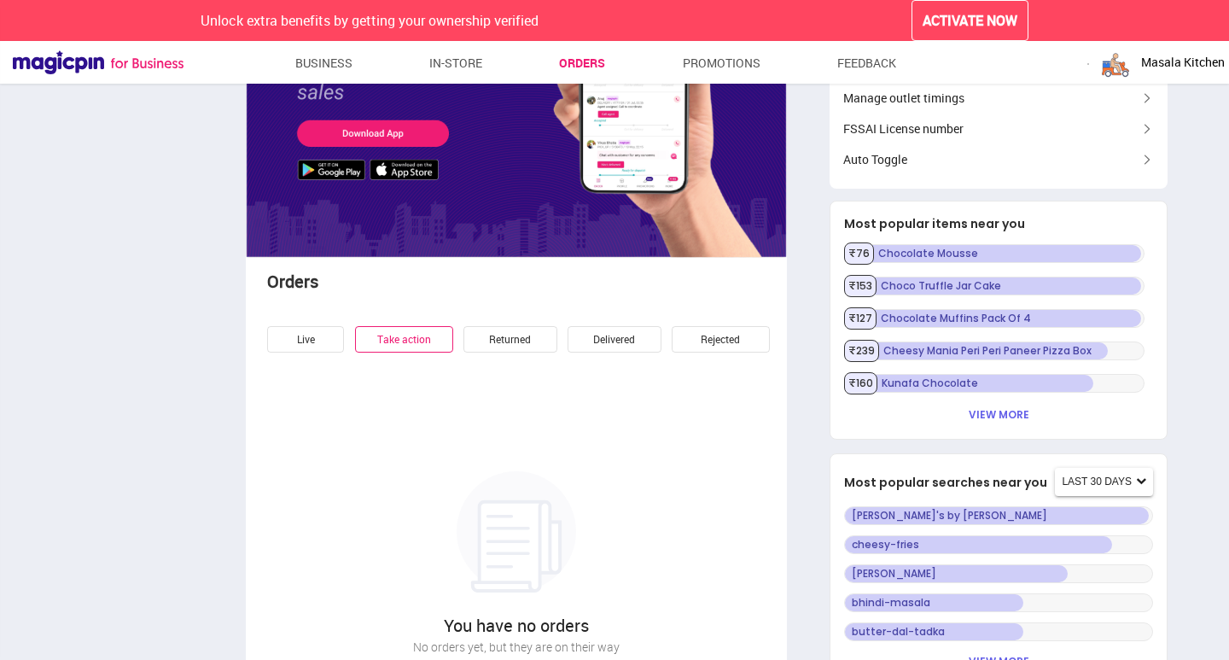
scroll to position [256, 0]
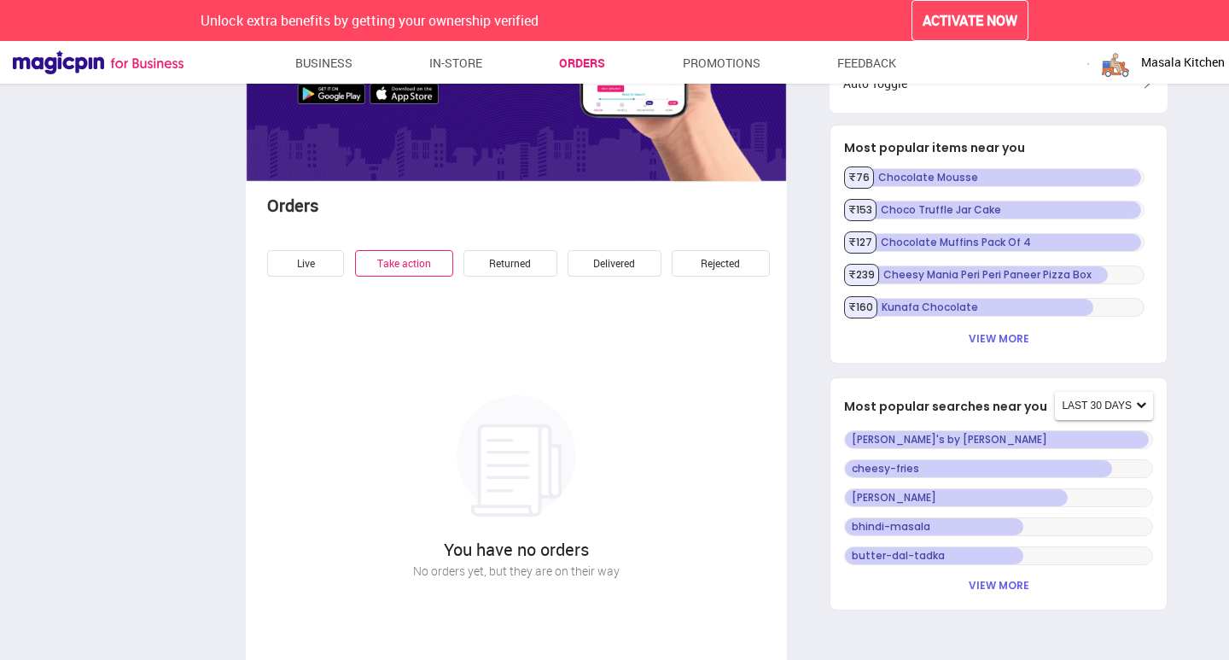
click at [500, 258] on div "Returned" at bounding box center [510, 263] width 94 height 26
click at [596, 271] on div "Delivered" at bounding box center [615, 263] width 94 height 26
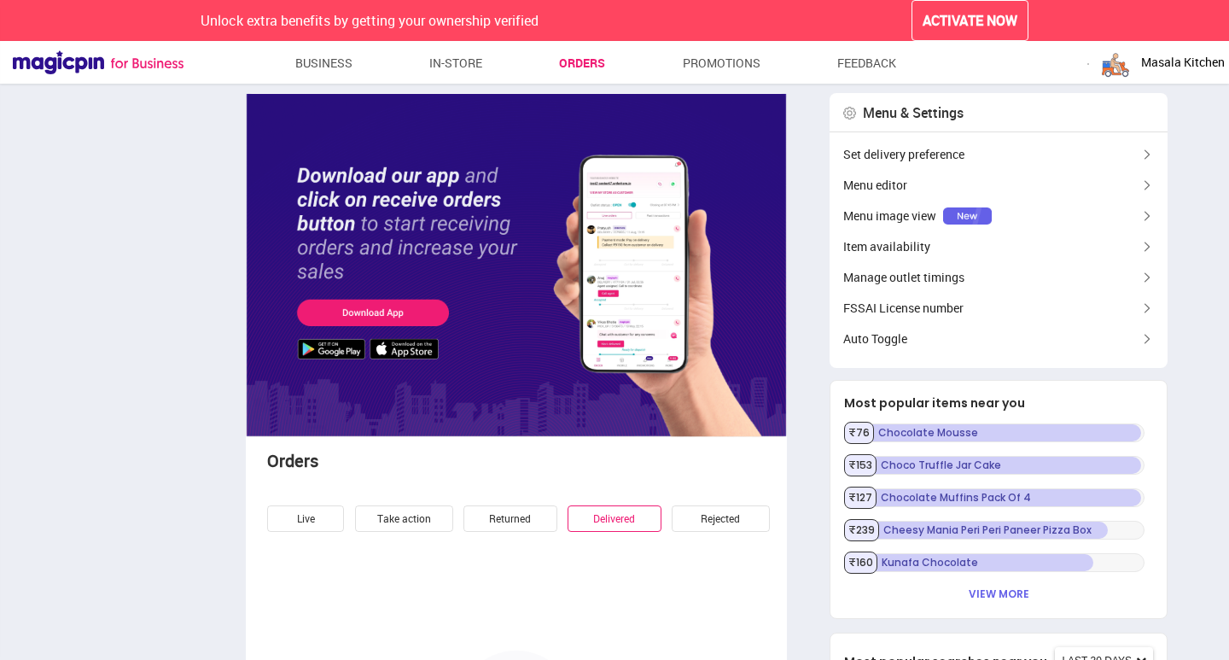
scroll to position [0, 0]
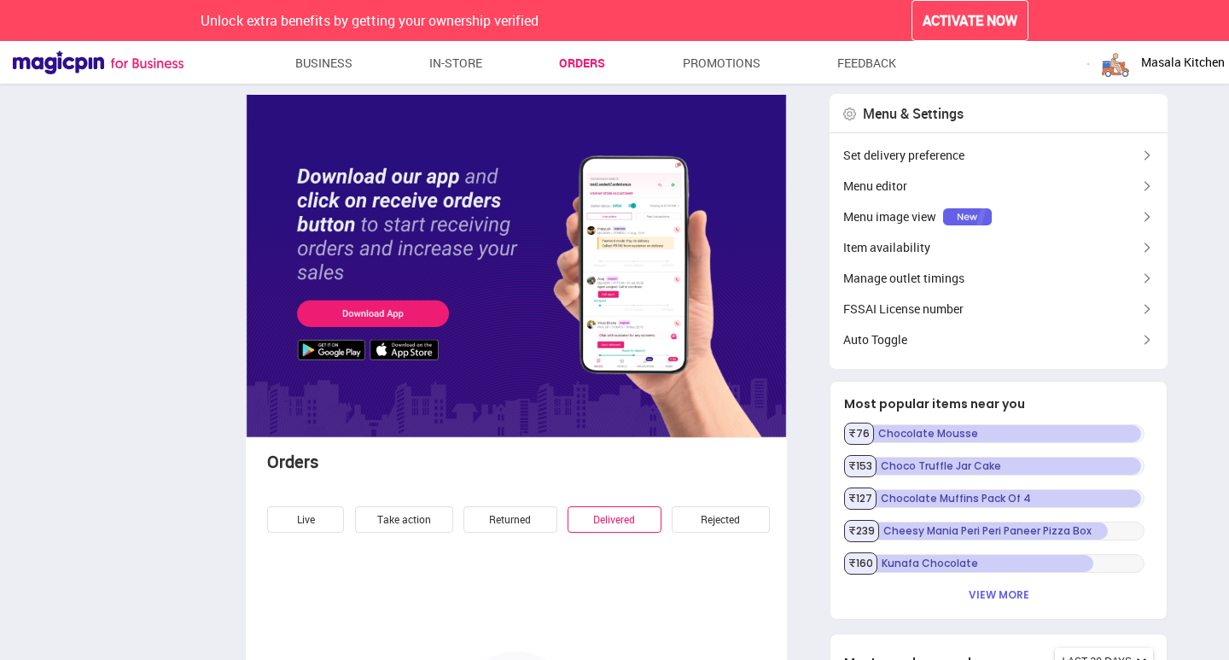
click at [1175, 72] on div "Masala Kitchen" at bounding box center [1162, 62] width 126 height 34
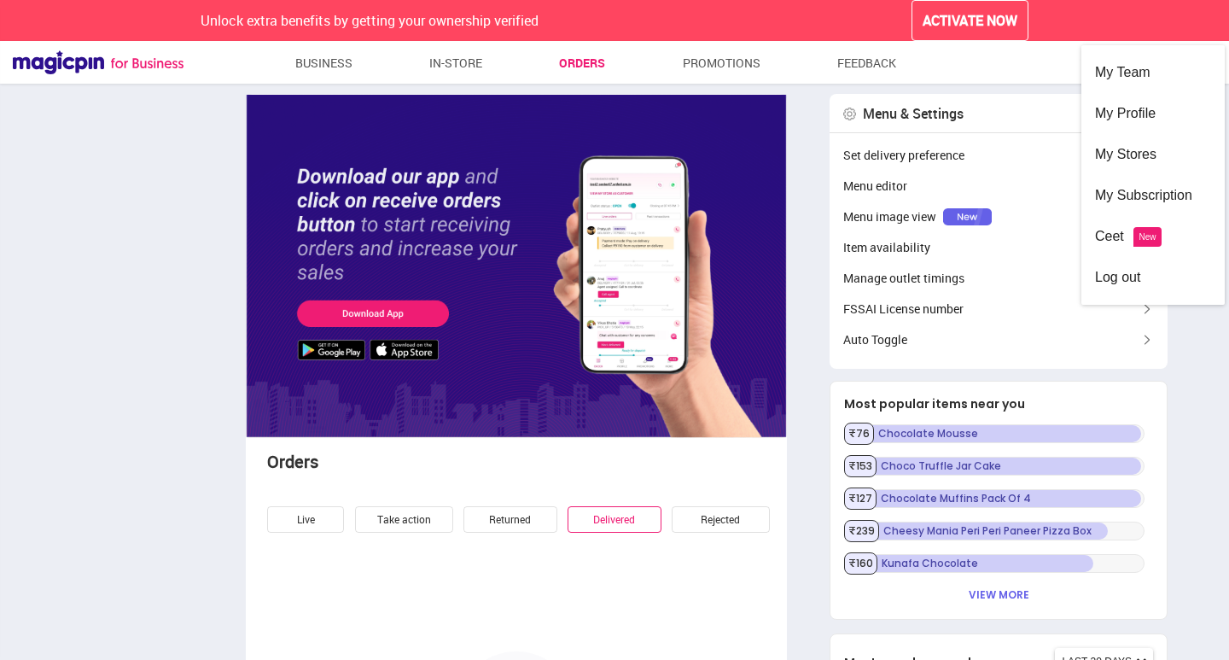
click at [1175, 72] on body "Unlock extra benefits by getting your ownership verified ACTIVATE NOW [GEOGRAPH…" at bounding box center [614, 330] width 1229 height 660
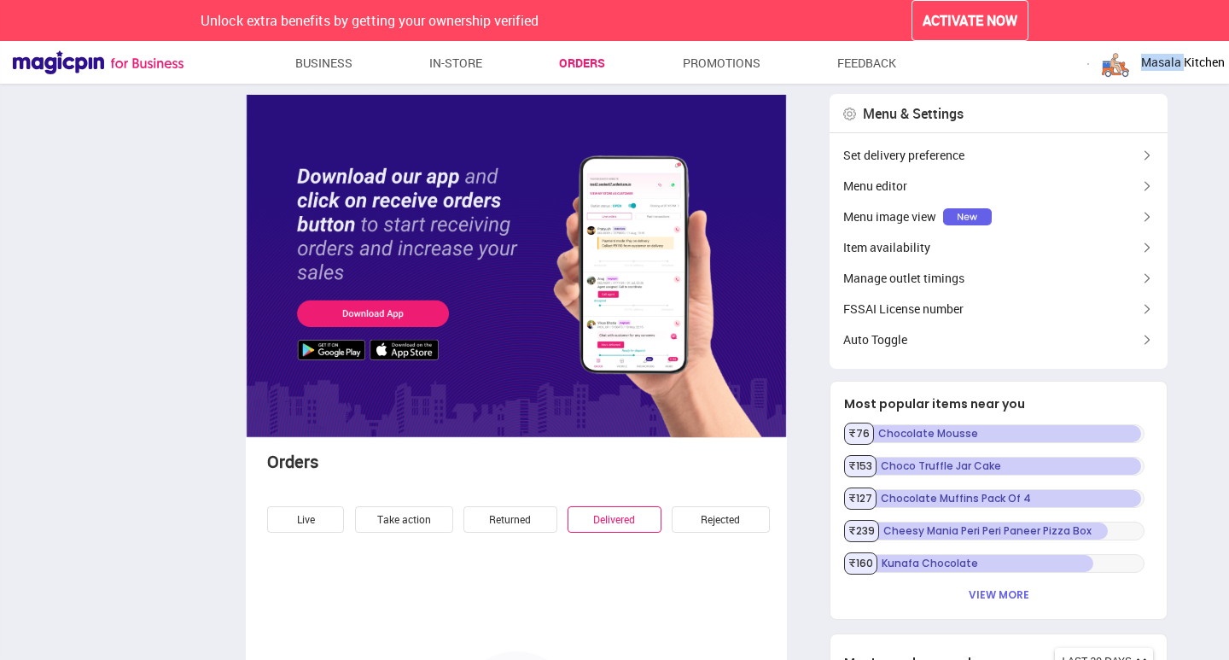
click at [1177, 63] on span "Masala Kitchen" at bounding box center [1183, 62] width 84 height 17
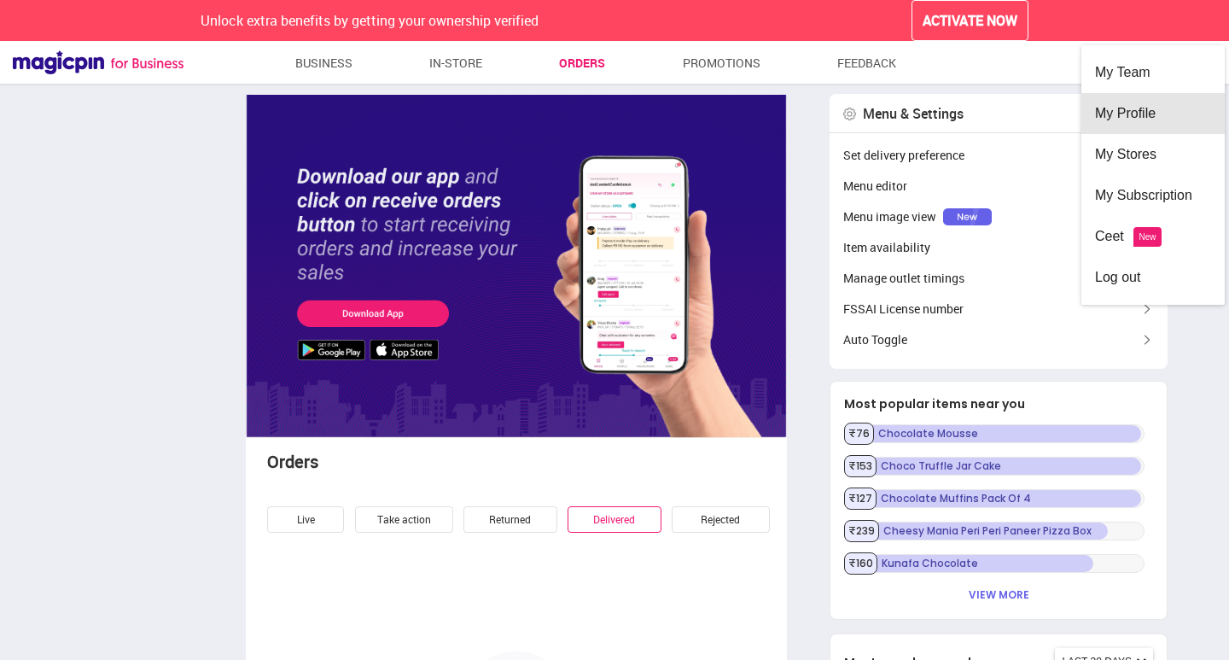
click at [1157, 127] on div "My Profile" at bounding box center [1153, 113] width 116 height 41
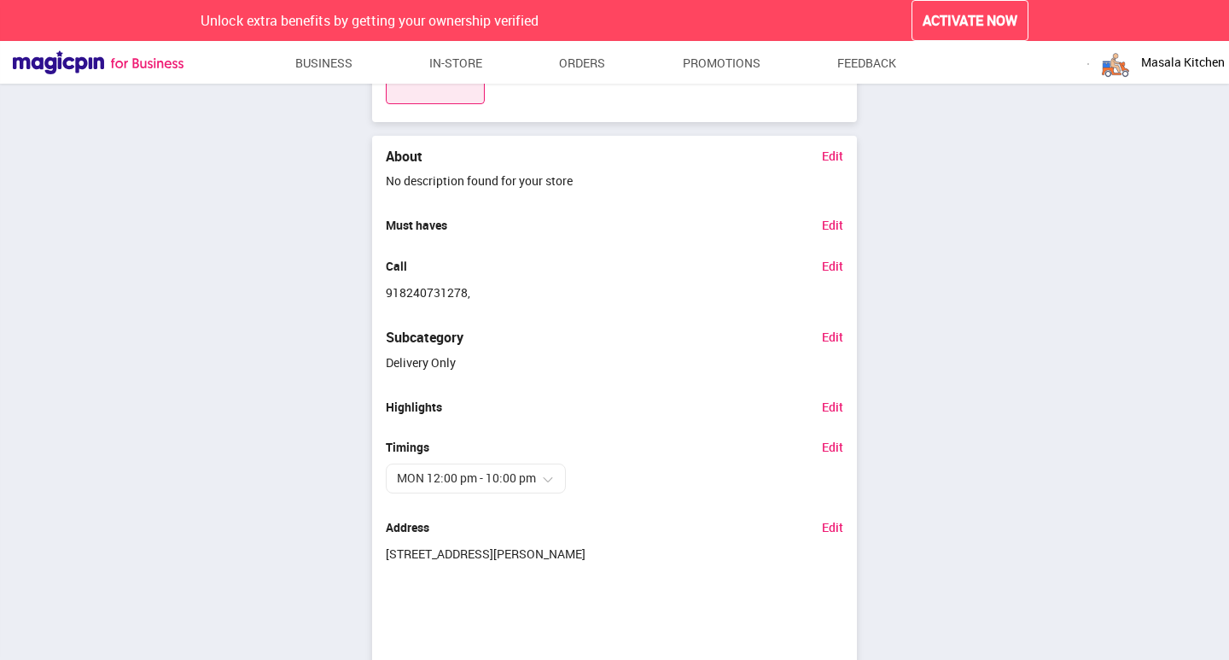
scroll to position [1142, 0]
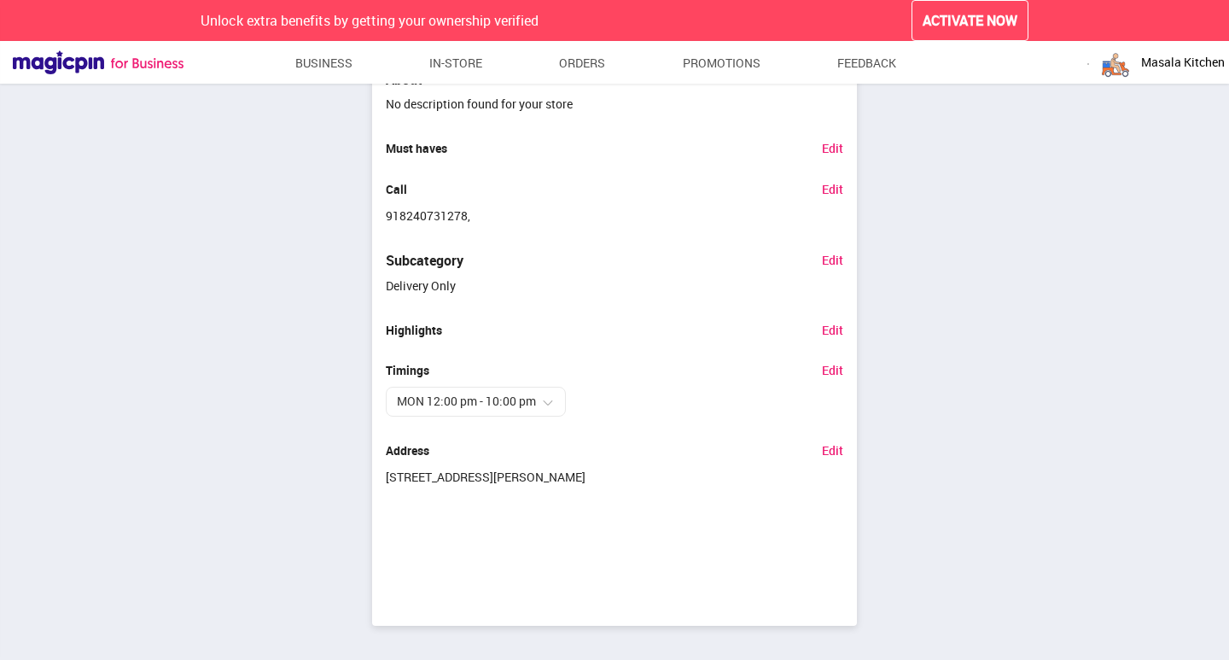
click at [509, 390] on div "MON 12:00 pm - 10:00 pm" at bounding box center [475, 401] width 165 height 22
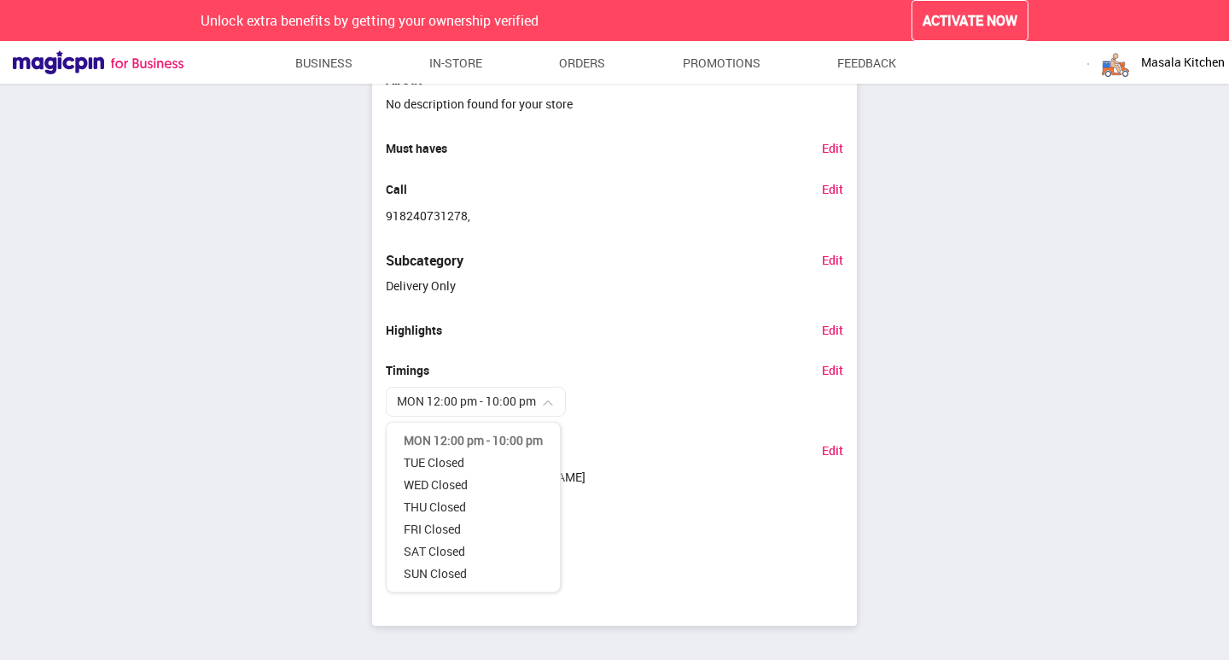
click at [415, 390] on div "MON 12:00 pm - 10:00 pm" at bounding box center [475, 401] width 165 height 22
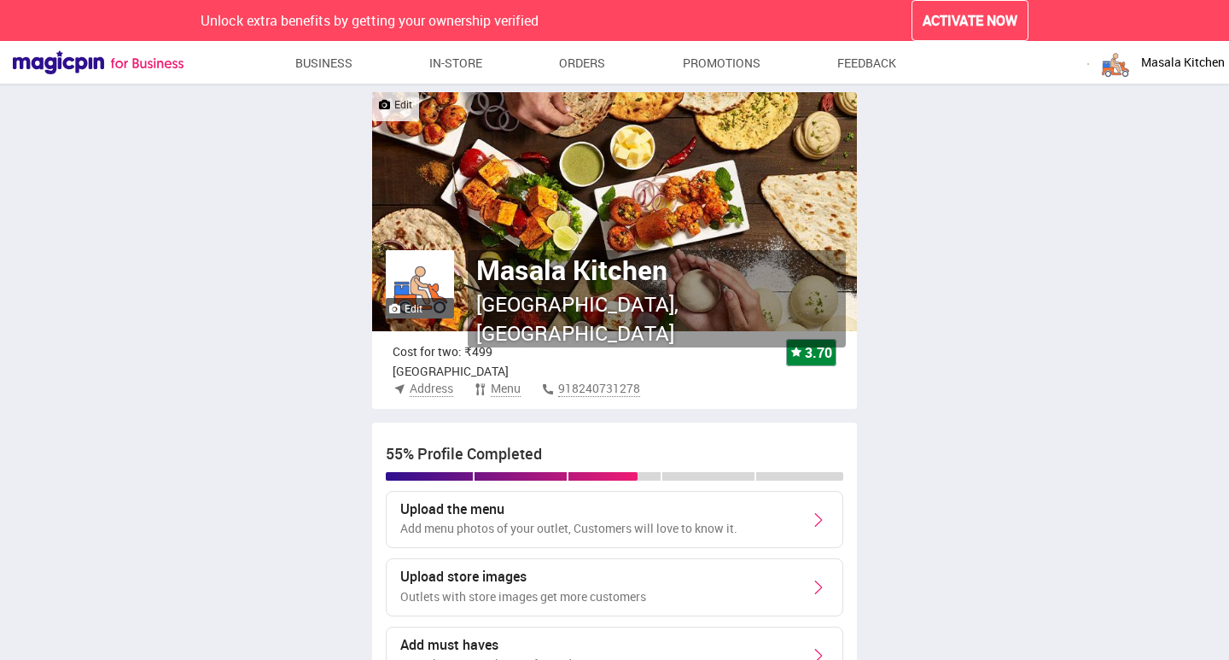
scroll to position [0, 0]
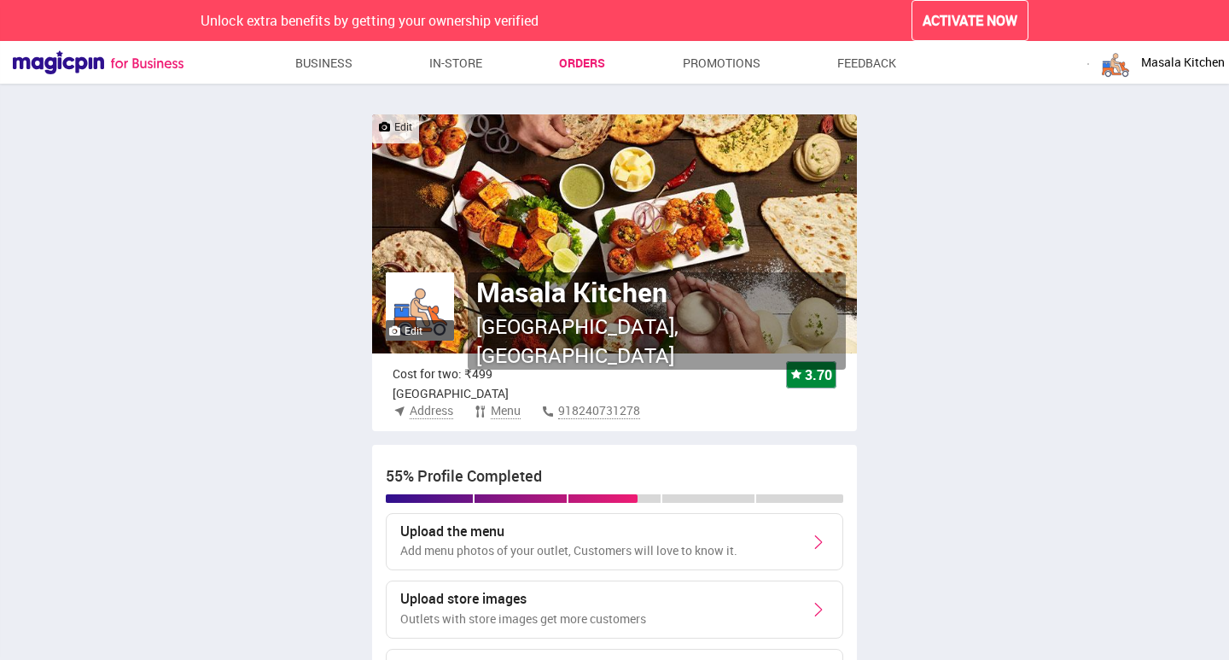
click at [574, 72] on link "Orders" at bounding box center [582, 63] width 46 height 31
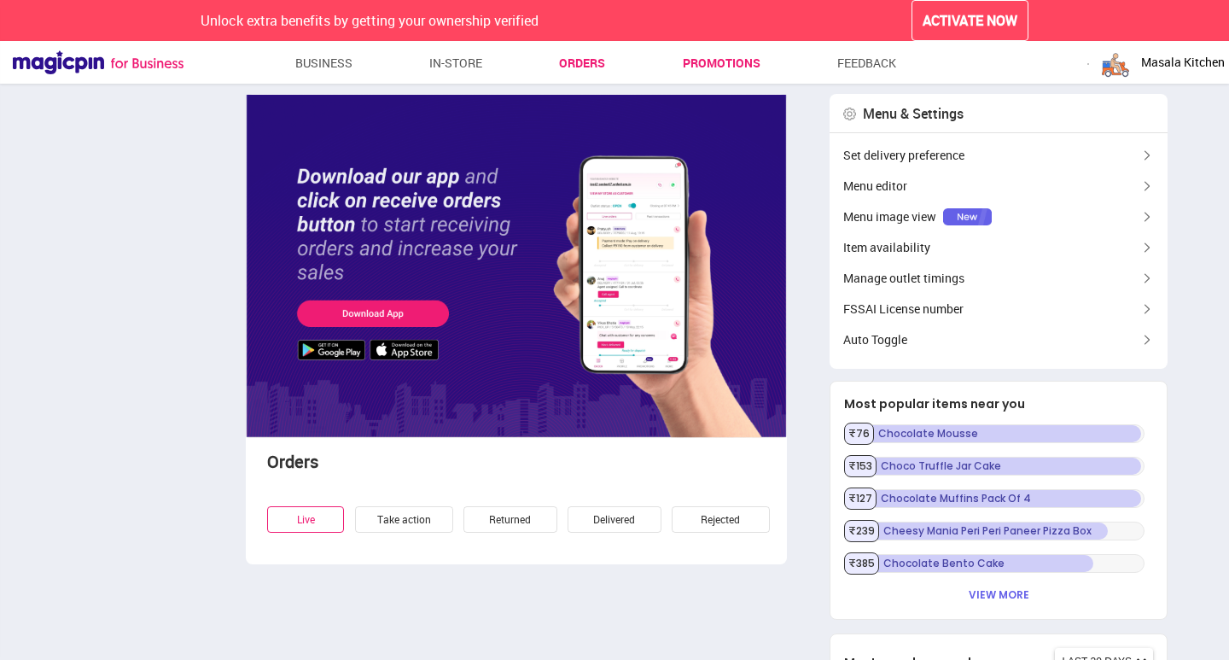
click at [708, 69] on link "Promotions" at bounding box center [722, 63] width 78 height 31
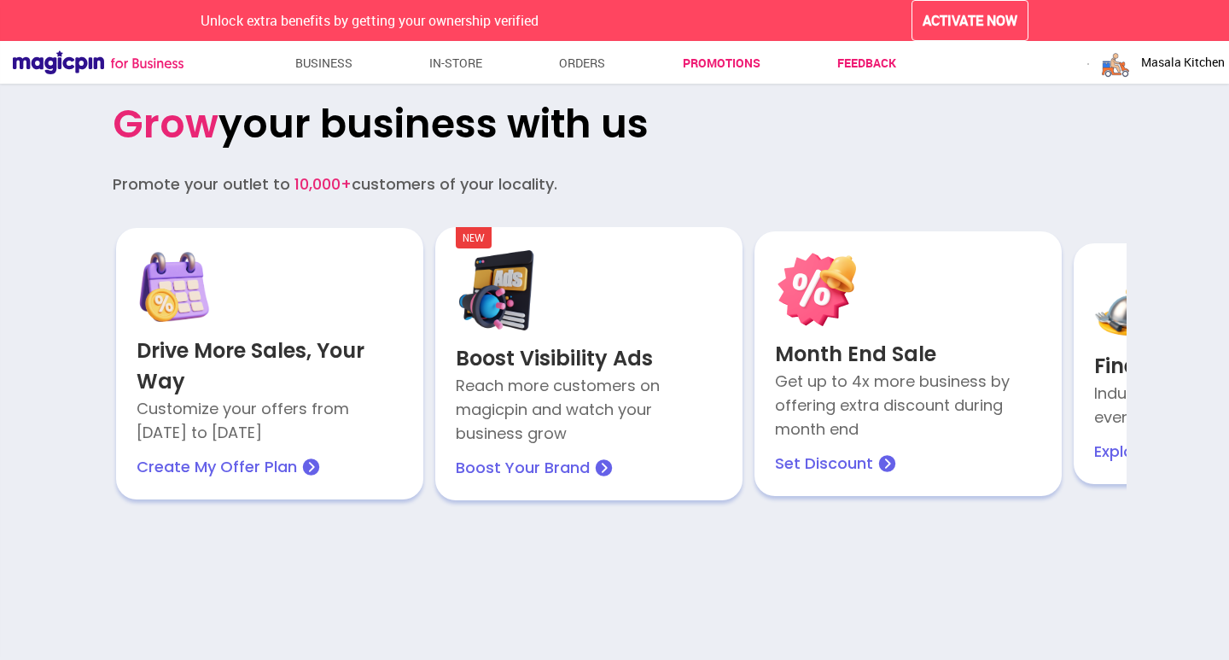
click at [858, 61] on link "Feedback" at bounding box center [866, 63] width 59 height 31
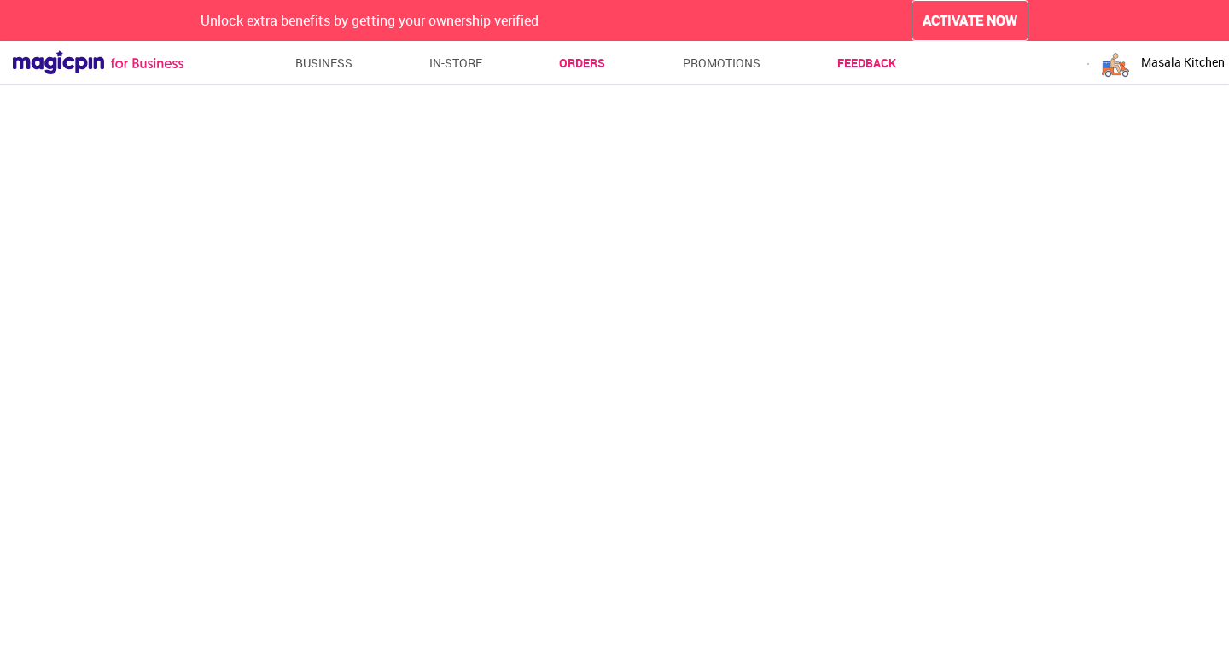
click at [568, 61] on link "Orders" at bounding box center [582, 63] width 46 height 31
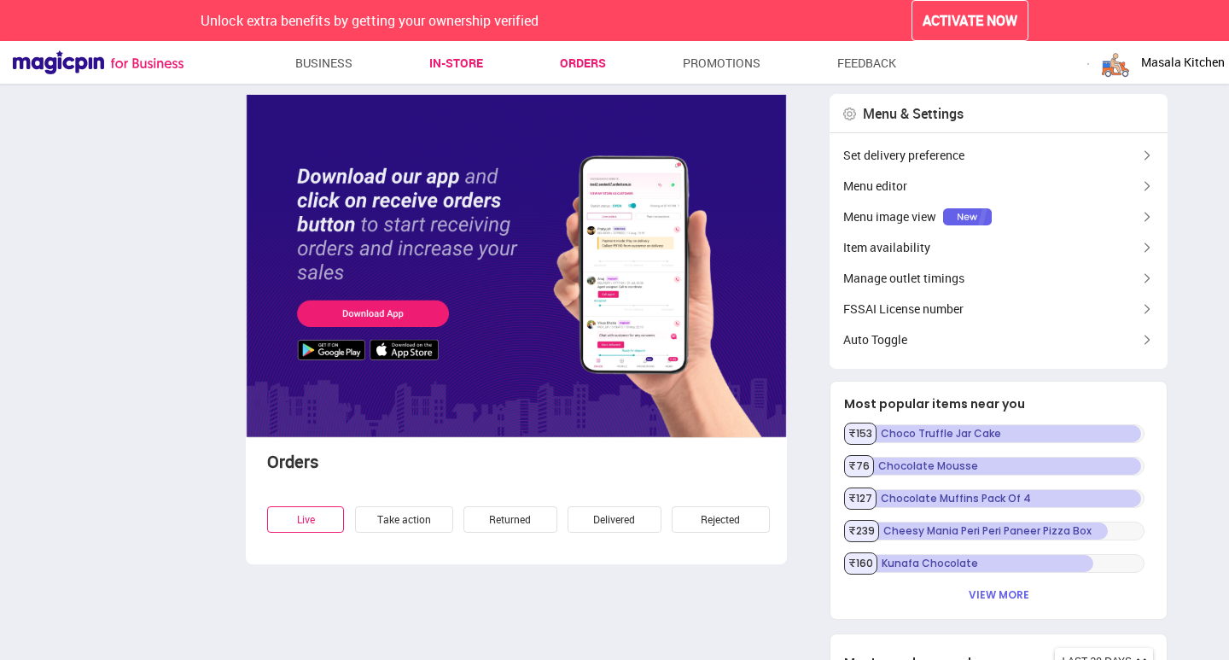
click at [430, 62] on link "In-store" at bounding box center [456, 63] width 54 height 31
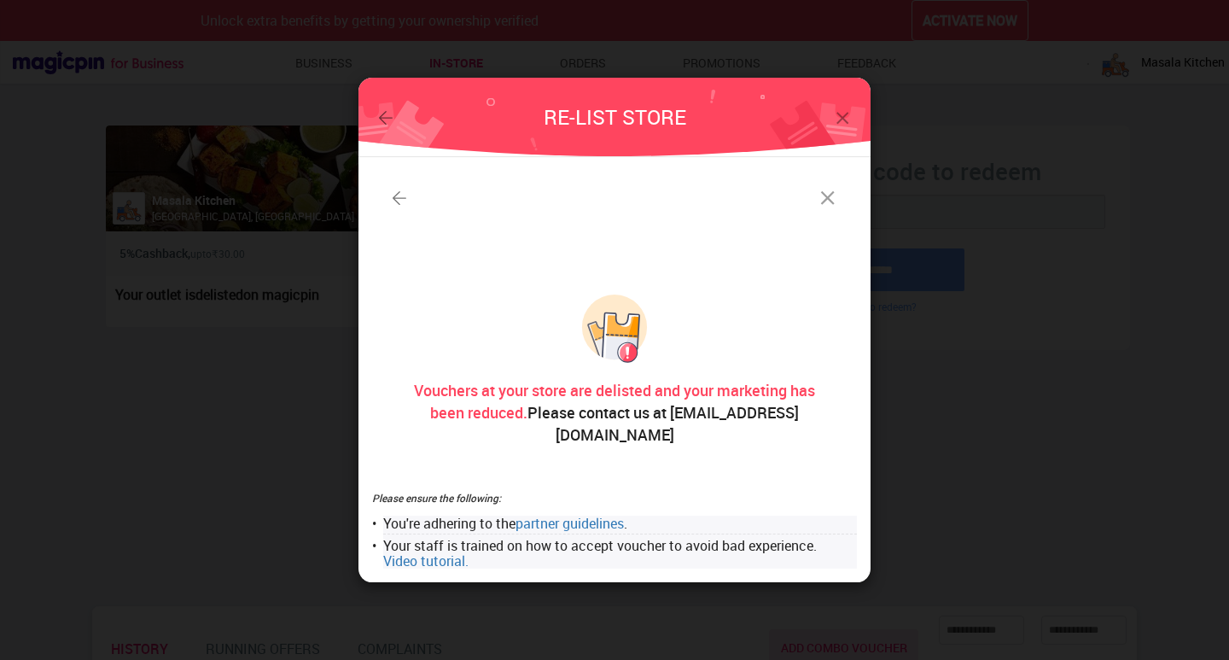
click at [830, 210] on img at bounding box center [828, 198] width 24 height 24
click at [840, 127] on img at bounding box center [842, 118] width 21 height 21
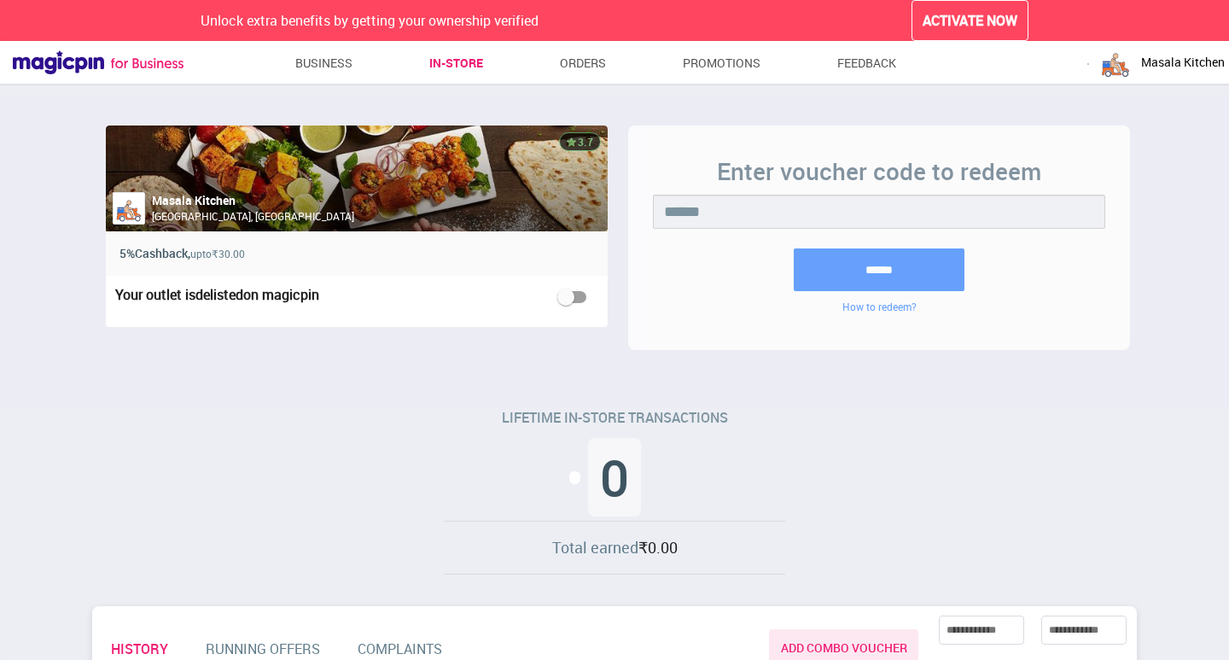
click at [172, 294] on div "Your outlet is delisted on magicpin" at bounding box center [266, 298] width 296 height 20
click at [233, 414] on div "LIFETIME IN-STORE TRANSACTIONS 0 Total earned ₹0.00" at bounding box center [614, 496] width 1058 height 166
click at [344, 56] on link "Business" at bounding box center [324, 63] width 58 height 31
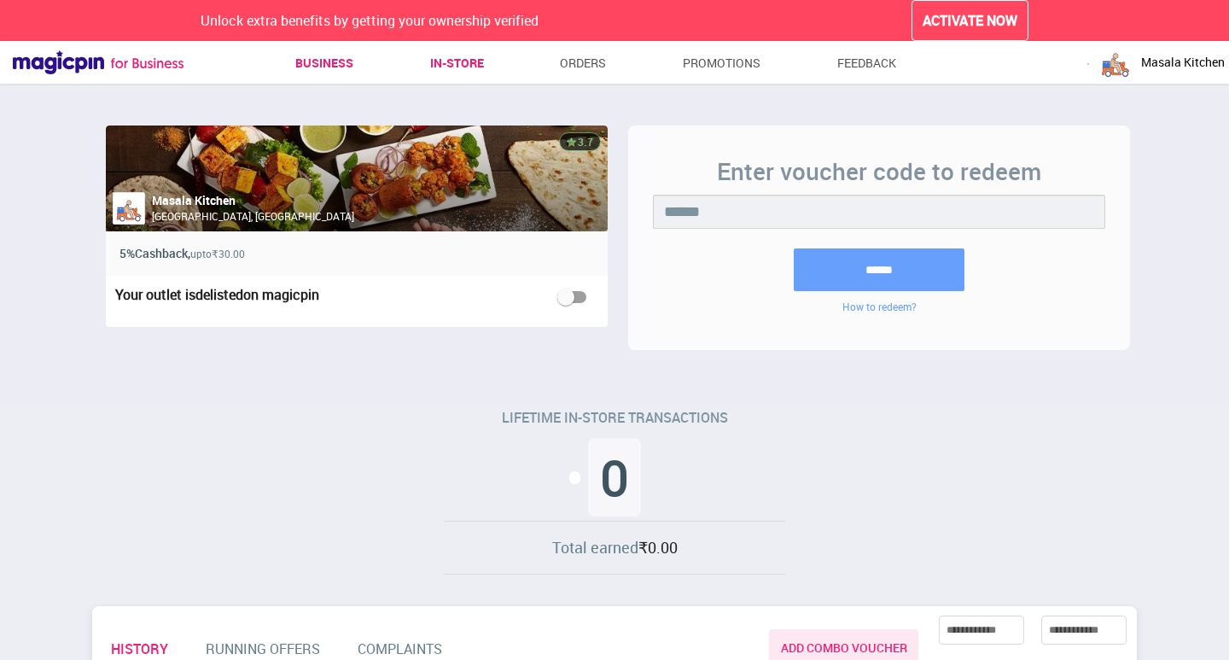
click at [344, 56] on link "Business" at bounding box center [324, 63] width 58 height 31
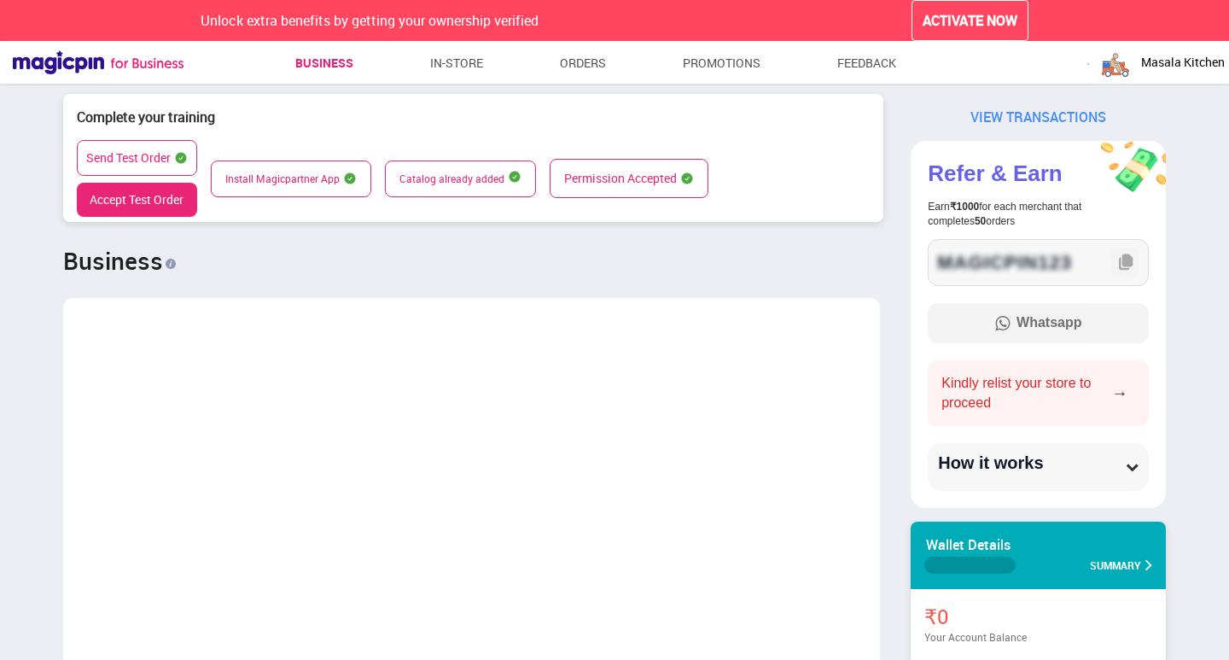
scroll to position [851792, 852711]
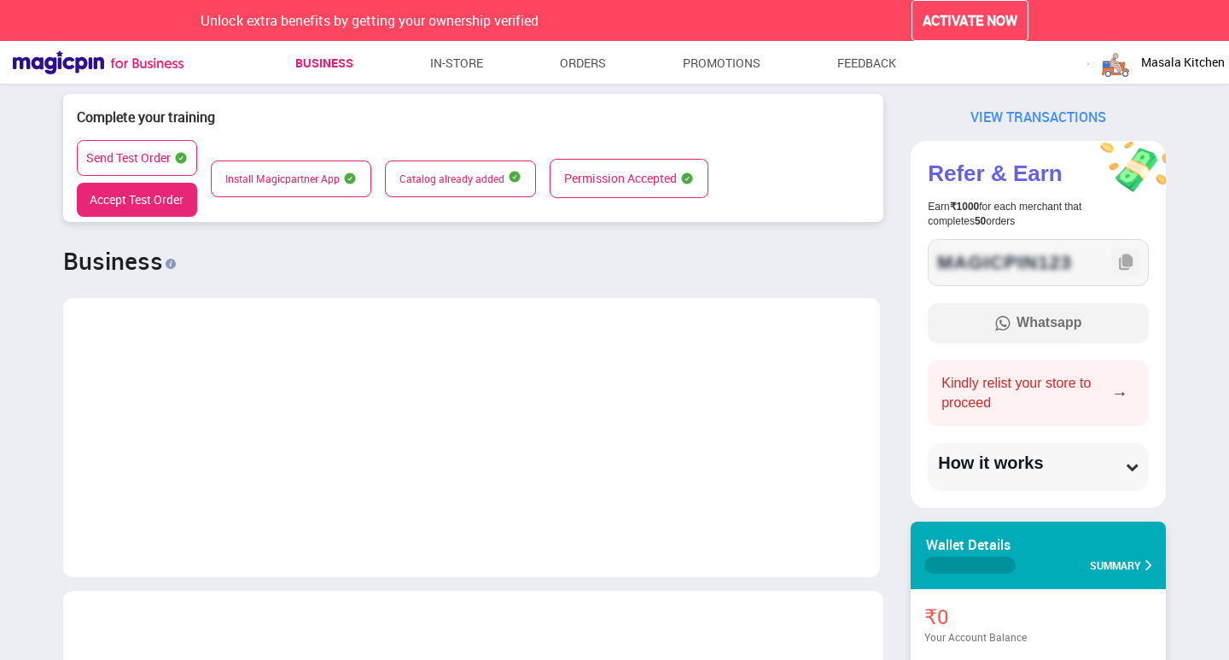
click at [133, 201] on button "Accept Test Order" at bounding box center [137, 200] width 120 height 34
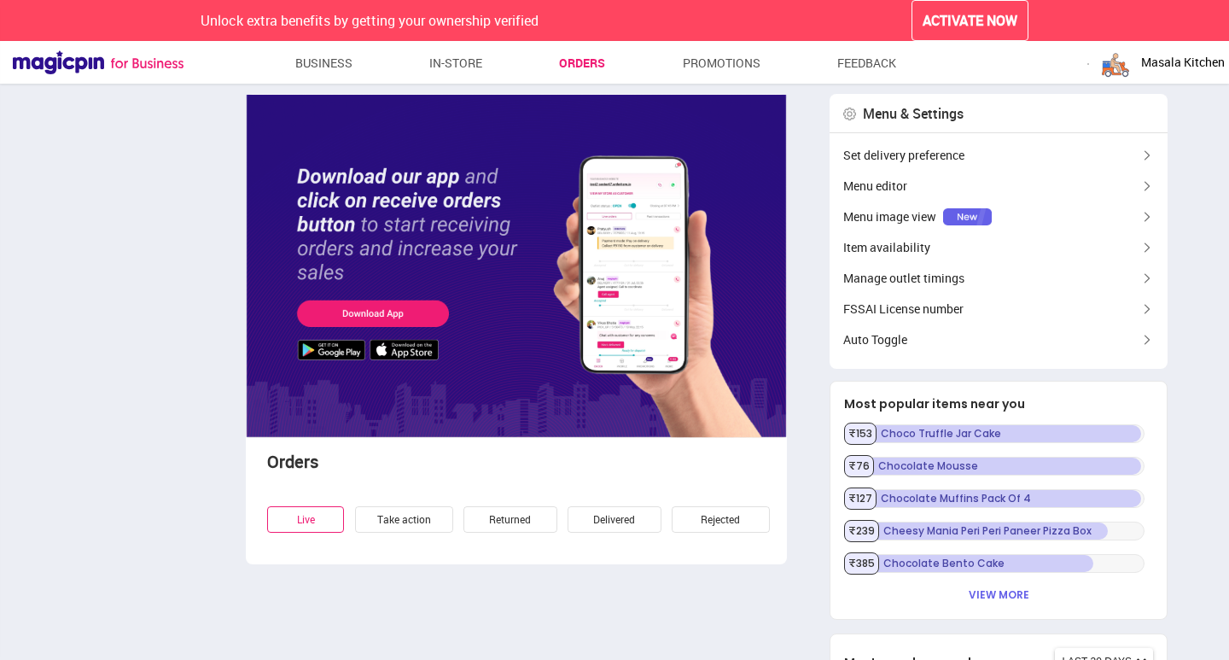
click at [407, 306] on img at bounding box center [516, 266] width 541 height 345
